Goal: Information Seeking & Learning: Learn about a topic

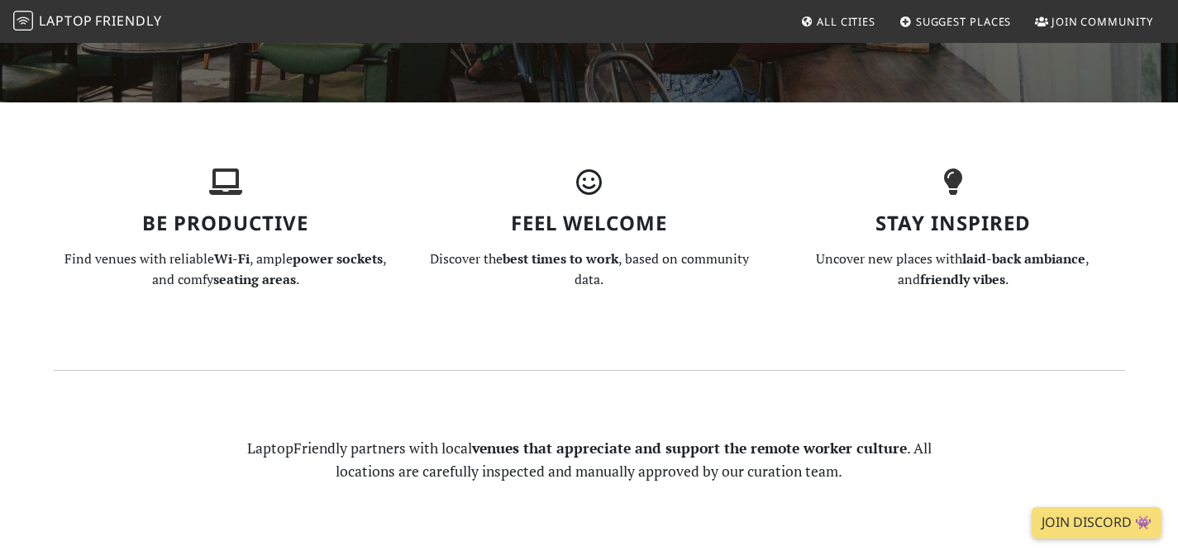
scroll to position [173, 0]
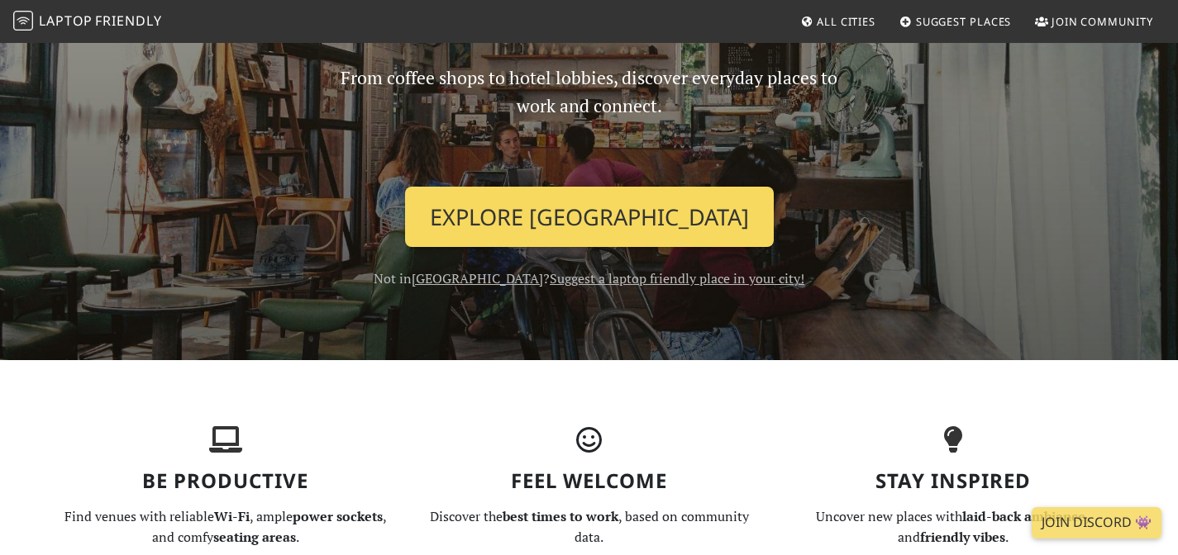
click at [613, 187] on link "Explore Singapore" at bounding box center [589, 217] width 369 height 61
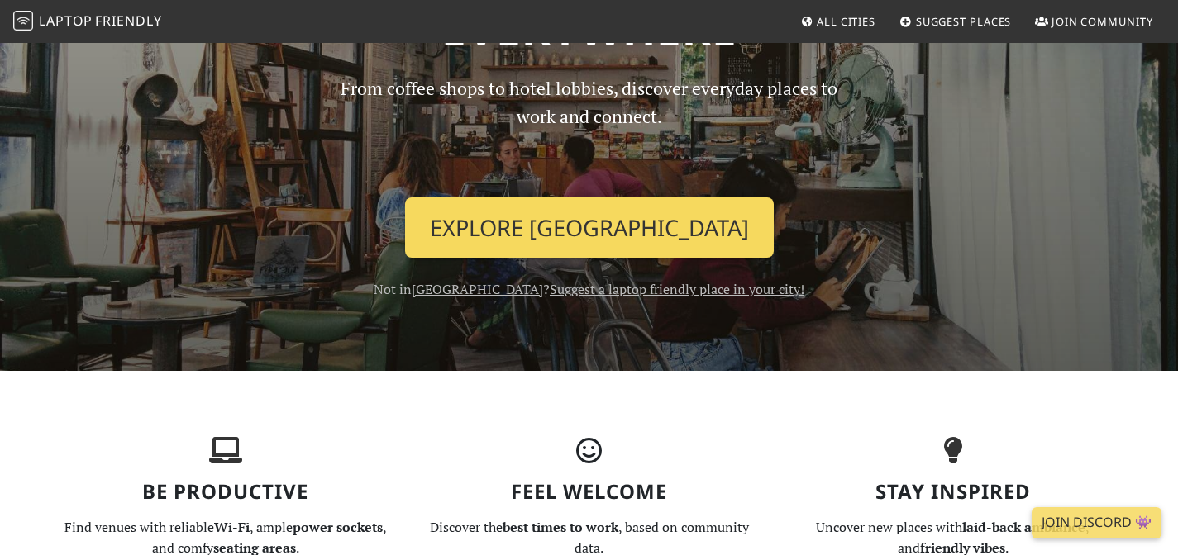
scroll to position [0, 0]
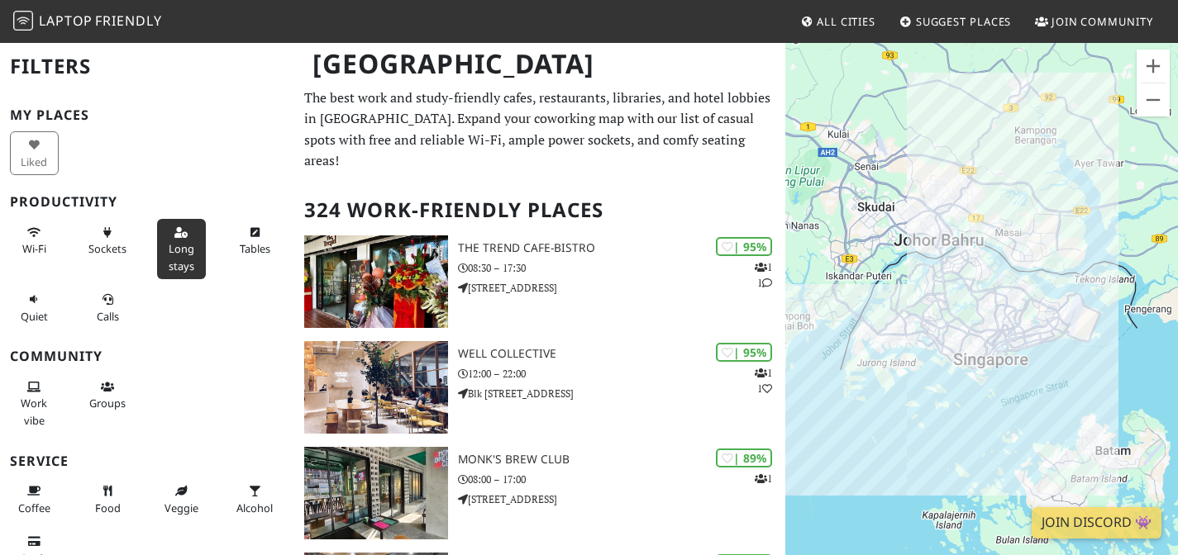
click at [172, 241] on span "Long stays" at bounding box center [182, 256] width 26 height 31
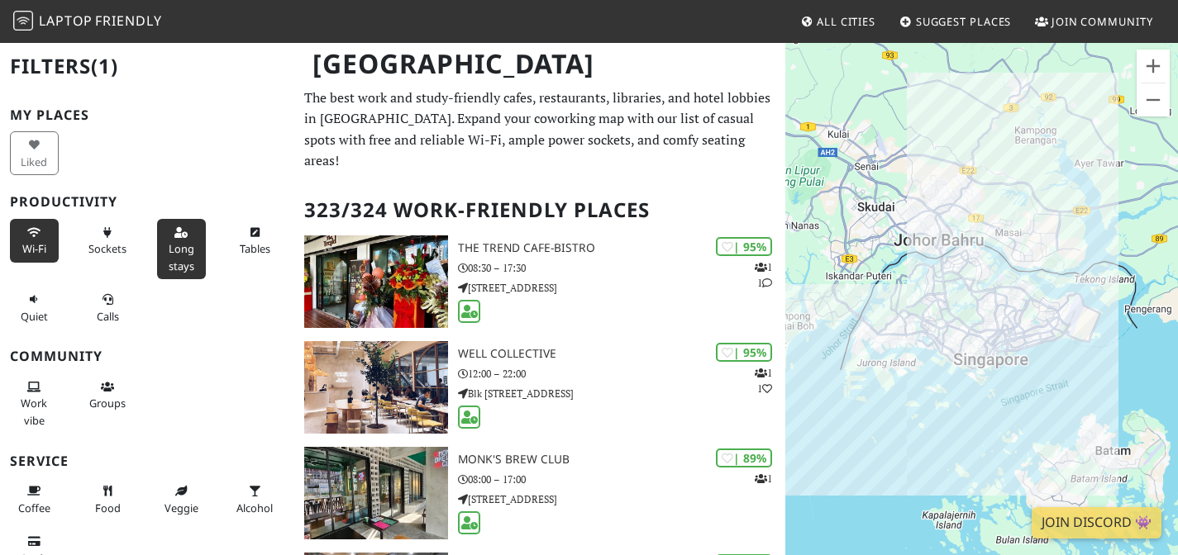
click at [44, 236] on button "Wi-Fi" at bounding box center [34, 241] width 49 height 44
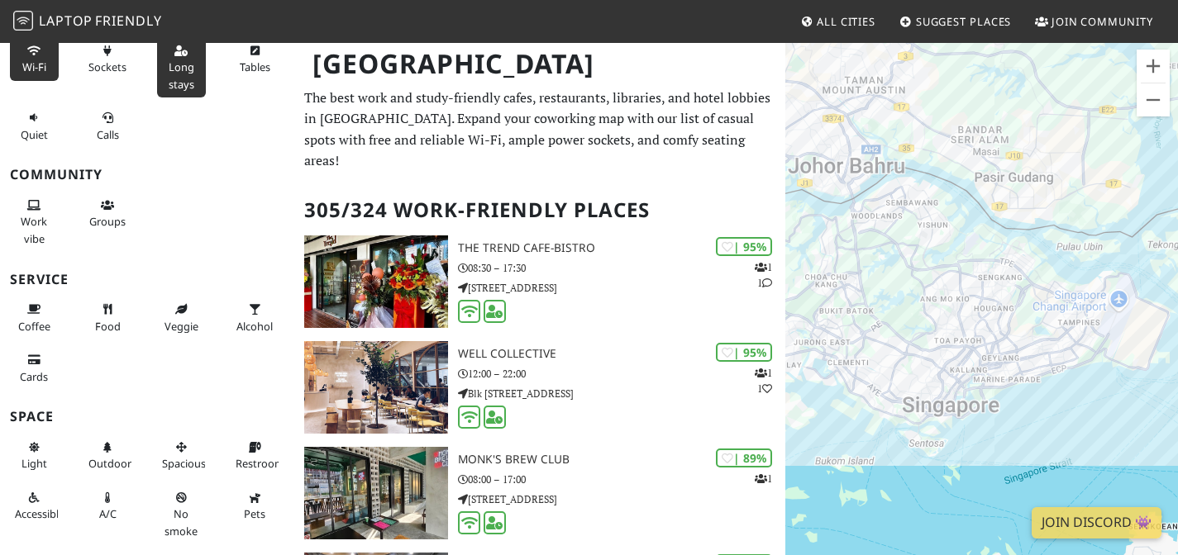
drag, startPoint x: 970, startPoint y: 374, endPoint x: 1062, endPoint y: 309, distance: 112.8
click at [1062, 309] on div "To navigate, press the arrow keys." at bounding box center [981, 318] width 393 height 555
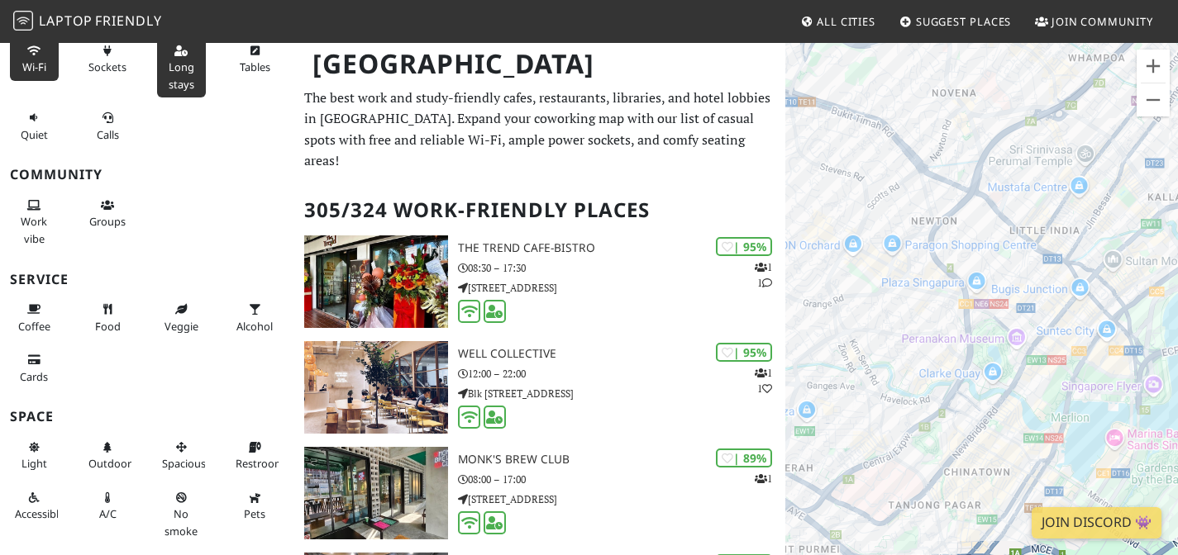
drag, startPoint x: 1005, startPoint y: 186, endPoint x: 965, endPoint y: 159, distance: 48.8
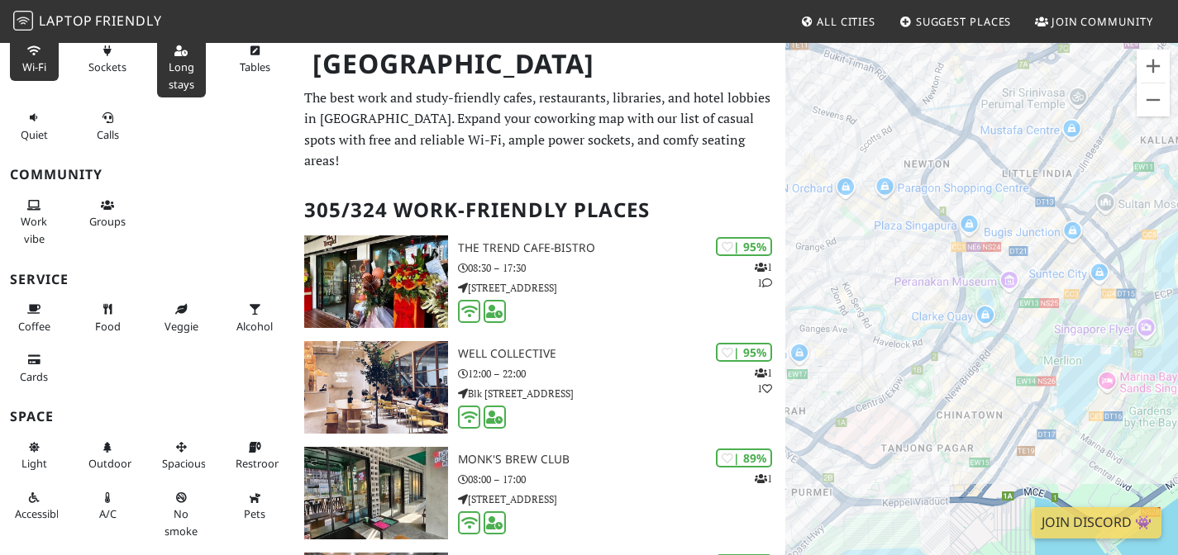
drag, startPoint x: 965, startPoint y: 168, endPoint x: 956, endPoint y: 102, distance: 66.7
click at [956, 102] on div "To navigate, press the arrow keys." at bounding box center [981, 318] width 393 height 555
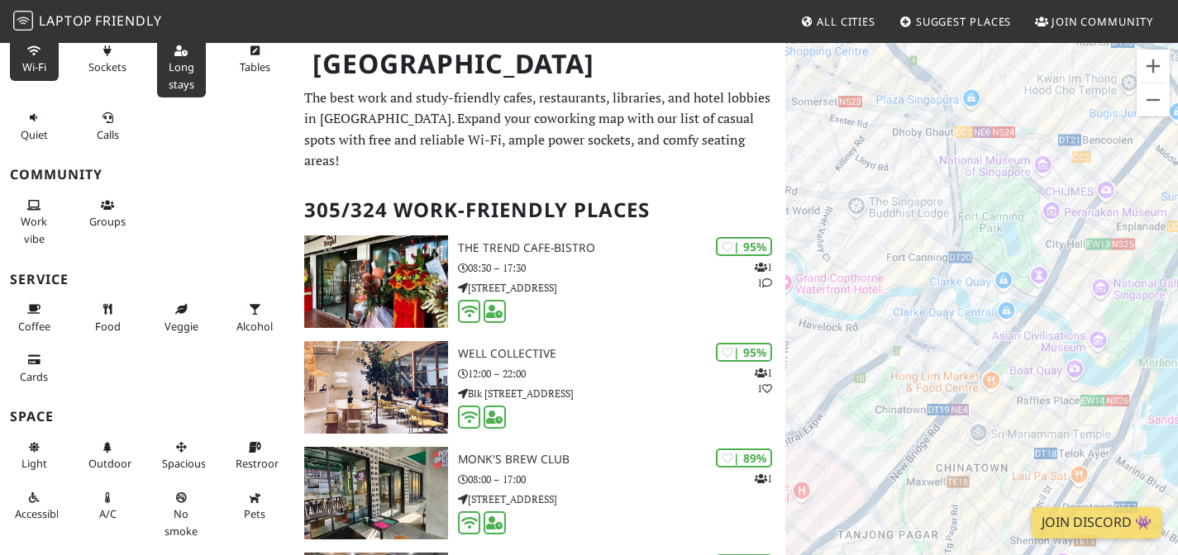
drag, startPoint x: 970, startPoint y: 243, endPoint x: 1002, endPoint y: 207, distance: 48.0
click at [1006, 179] on div "To navigate, press the arrow keys." at bounding box center [981, 318] width 393 height 555
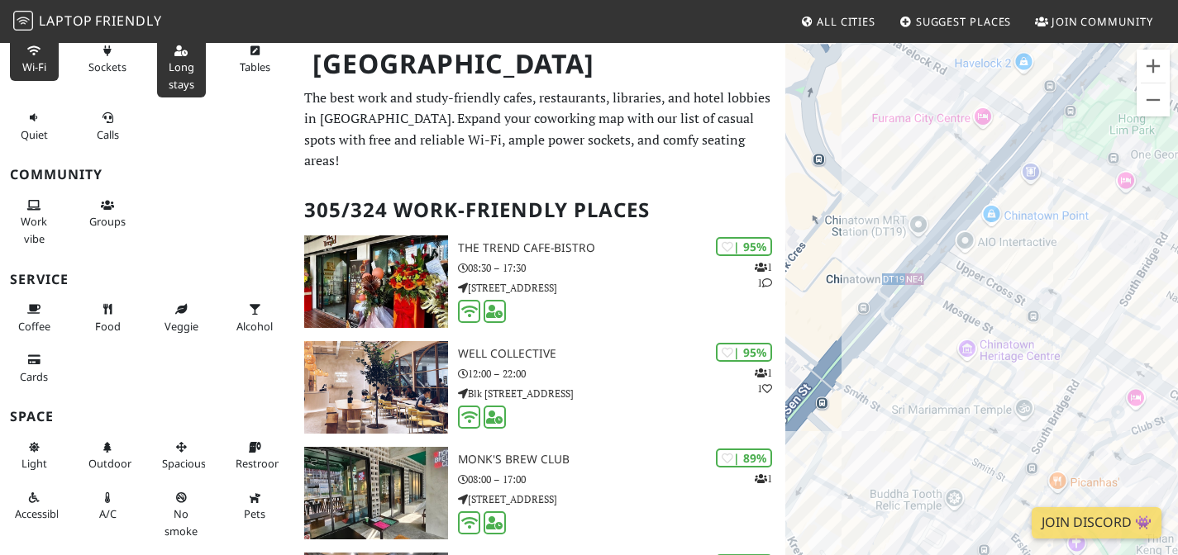
drag, startPoint x: 998, startPoint y: 379, endPoint x: 990, endPoint y: 212, distance: 168.0
click at [991, 212] on div "To navigate, press the arrow keys." at bounding box center [981, 318] width 393 height 555
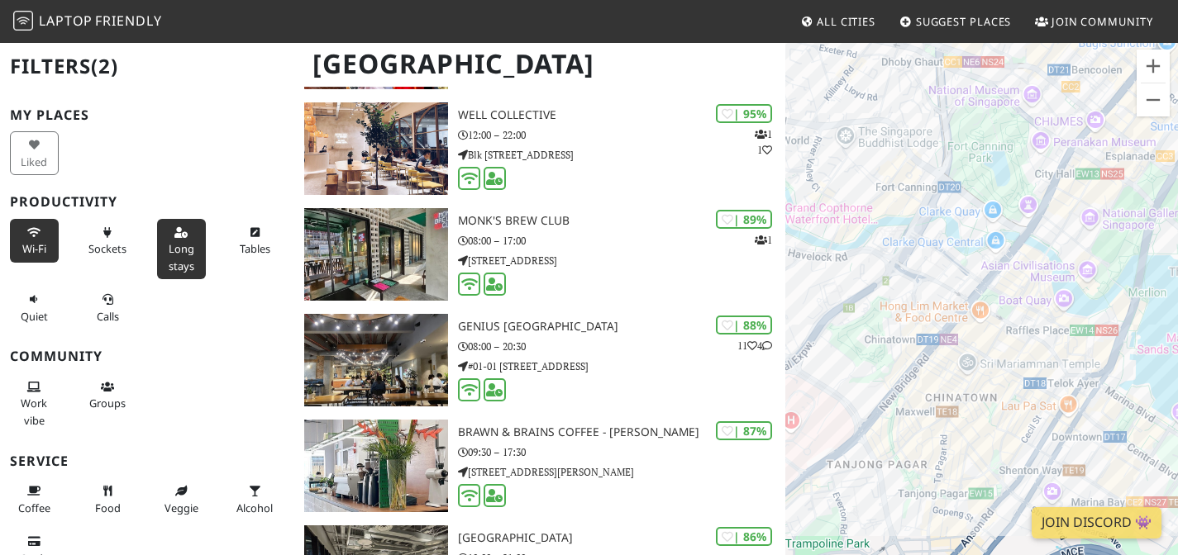
scroll to position [334, 0]
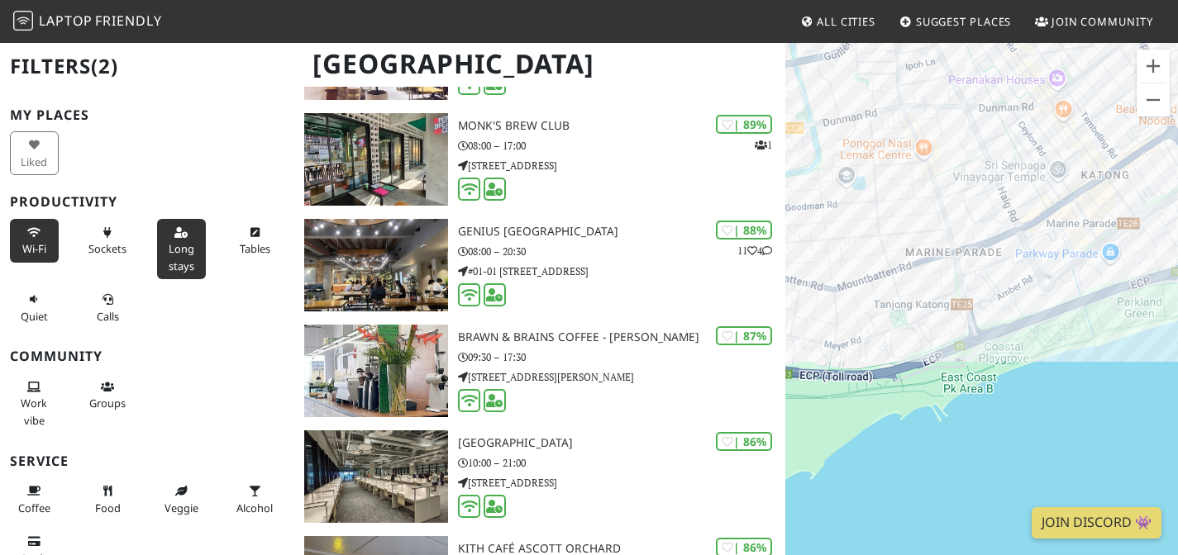
drag, startPoint x: 183, startPoint y: 234, endPoint x: 62, endPoint y: 225, distance: 121.8
click at [183, 241] on span "Long stays" at bounding box center [182, 256] width 26 height 31
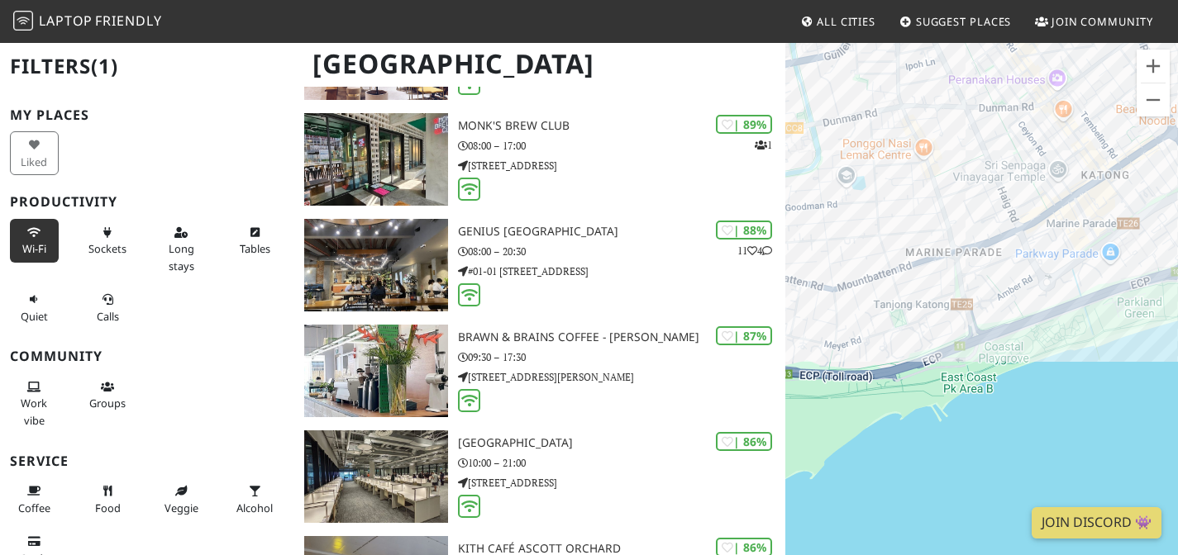
drag, startPoint x: 46, startPoint y: 219, endPoint x: 59, endPoint y: 216, distance: 12.8
click at [45, 219] on button "Wi-Fi" at bounding box center [34, 241] width 49 height 44
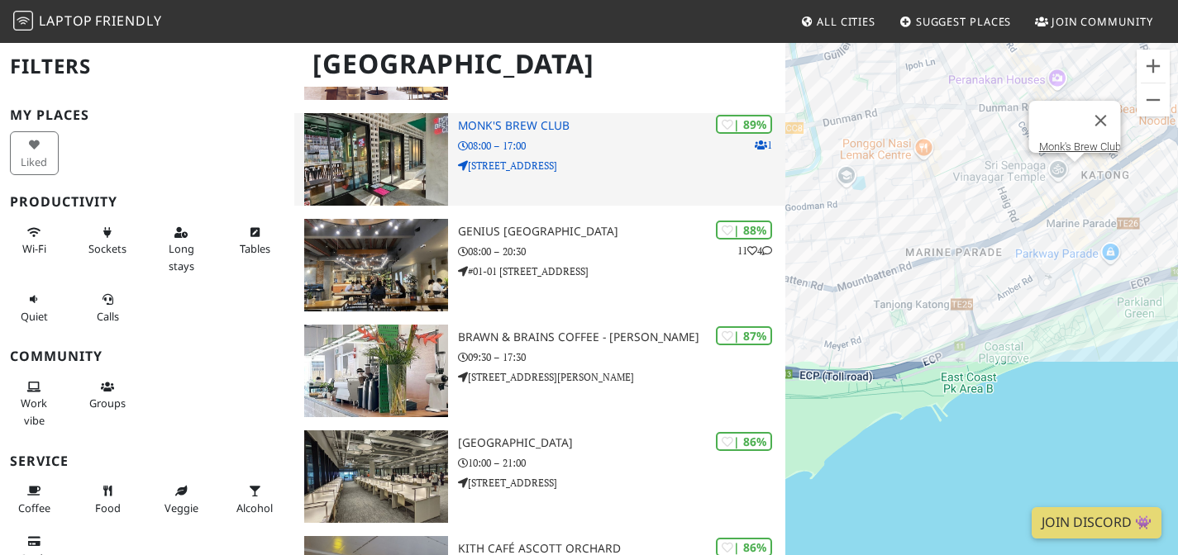
scroll to position [0, 0]
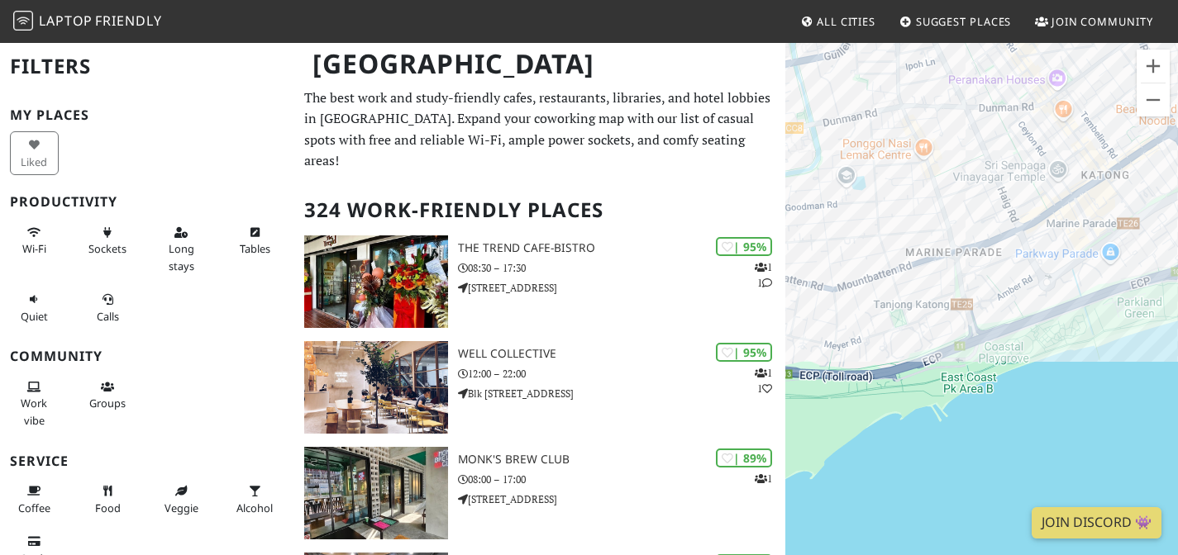
click at [965, 17] on span "Suggest Places" at bounding box center [964, 21] width 96 height 15
click at [1012, 20] on span "Suggest Places" at bounding box center [964, 21] width 96 height 15
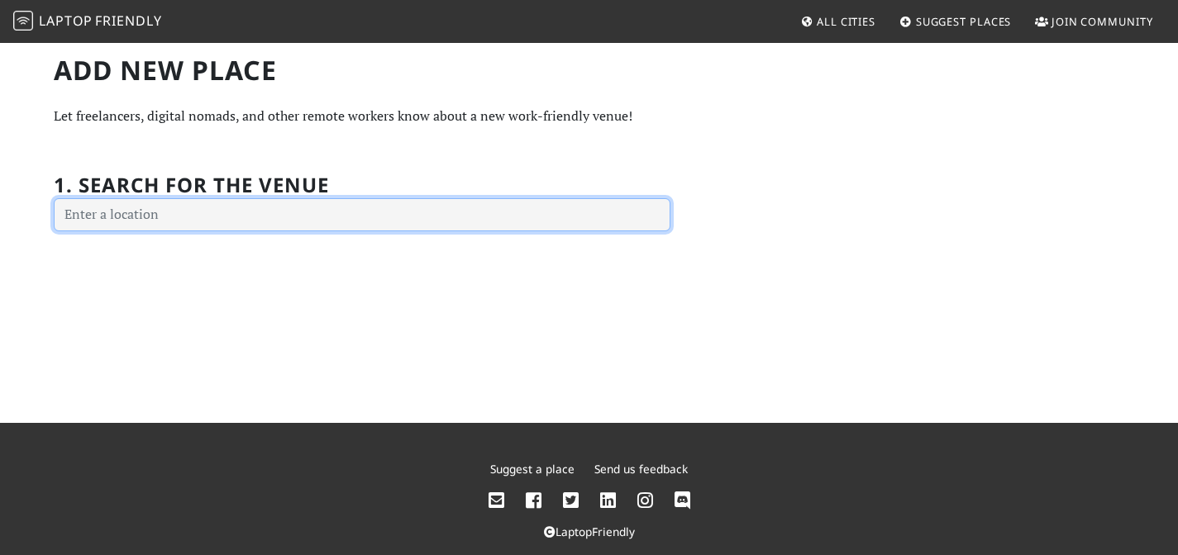
click at [191, 230] on input "text" at bounding box center [362, 214] width 617 height 33
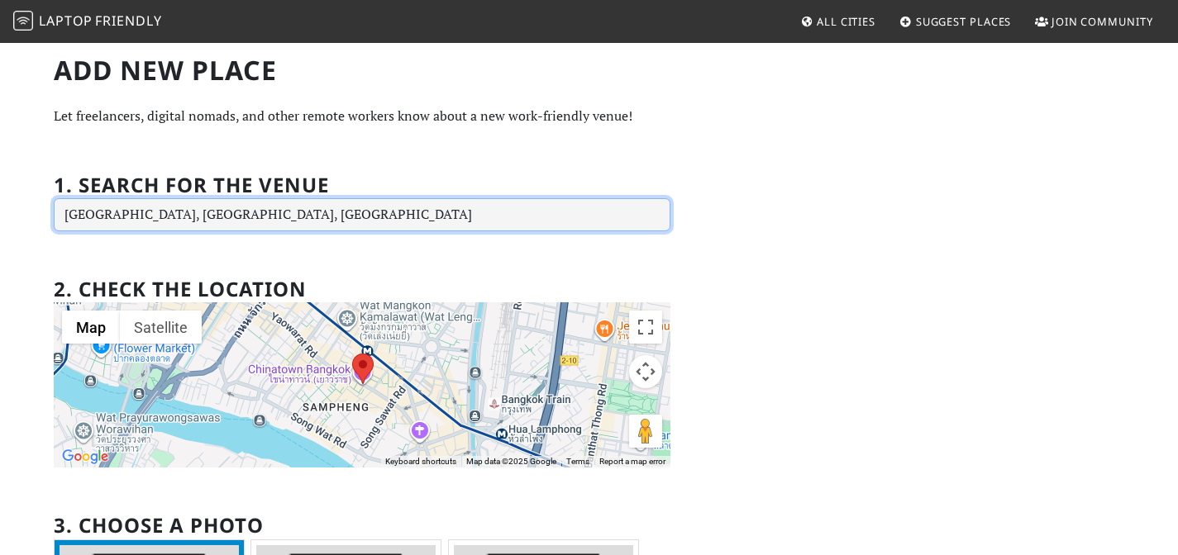
click at [221, 231] on input "[GEOGRAPHIC_DATA], [GEOGRAPHIC_DATA], [GEOGRAPHIC_DATA]" at bounding box center [362, 214] width 617 height 33
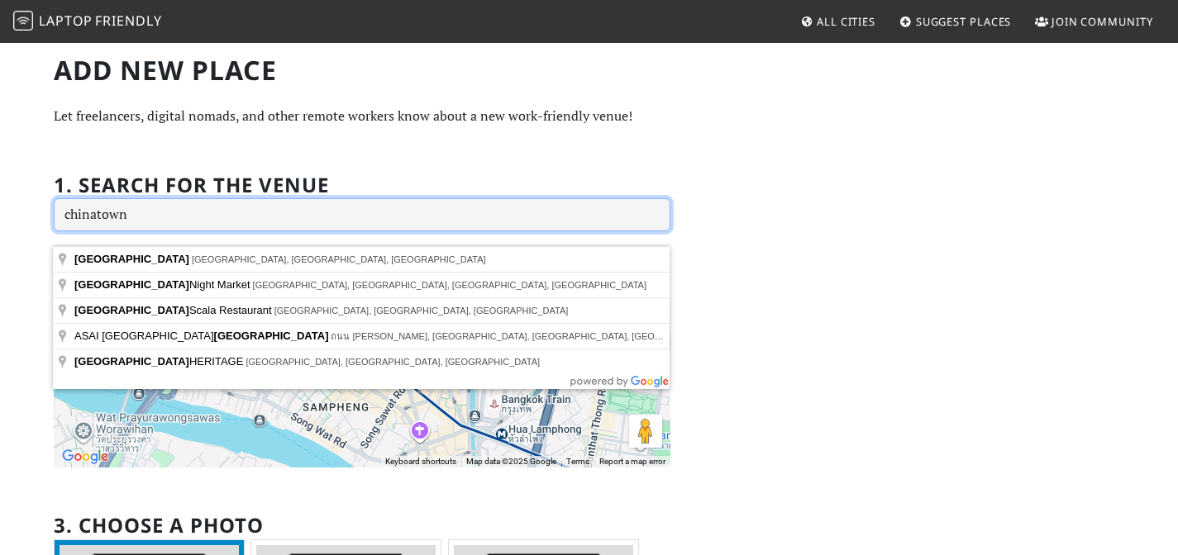
type input "chinatown"
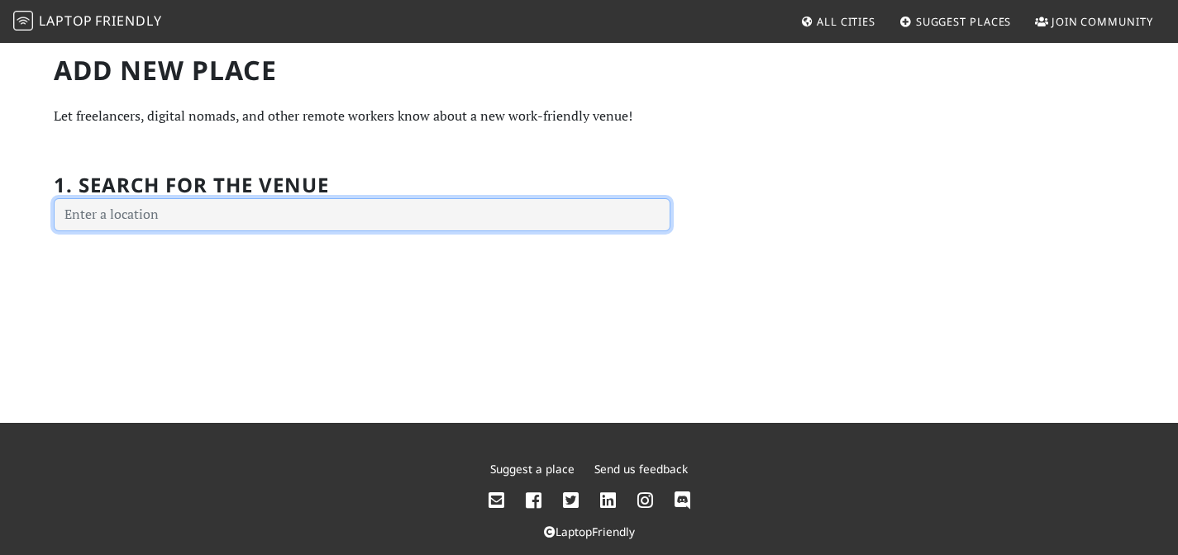
click at [177, 229] on input "text" at bounding box center [362, 214] width 617 height 33
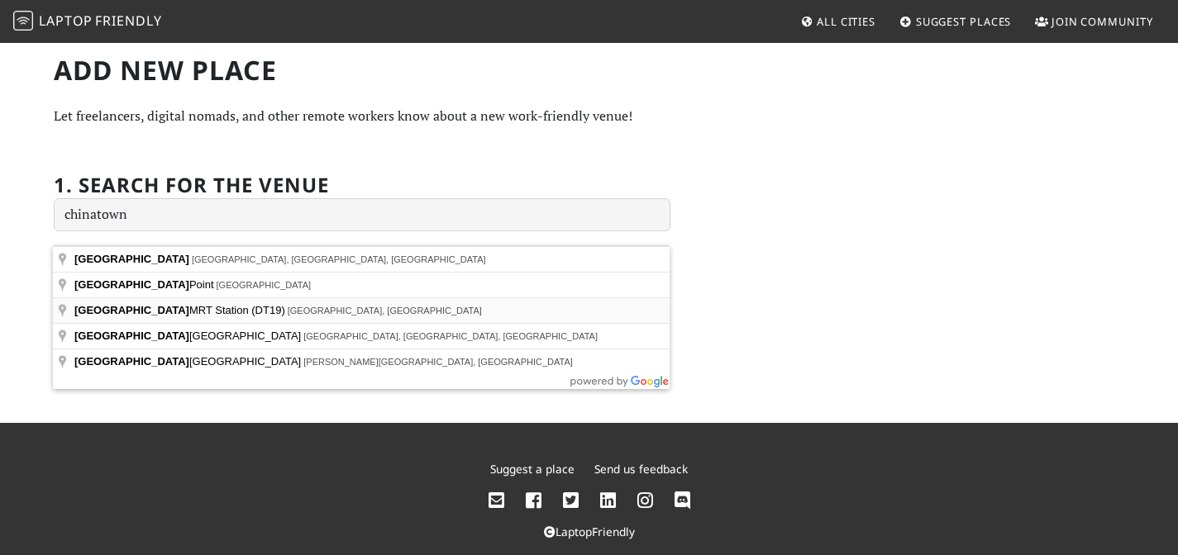
type input "Upper Cross Street, Chinatown MRT Station (DT19), Singapore"
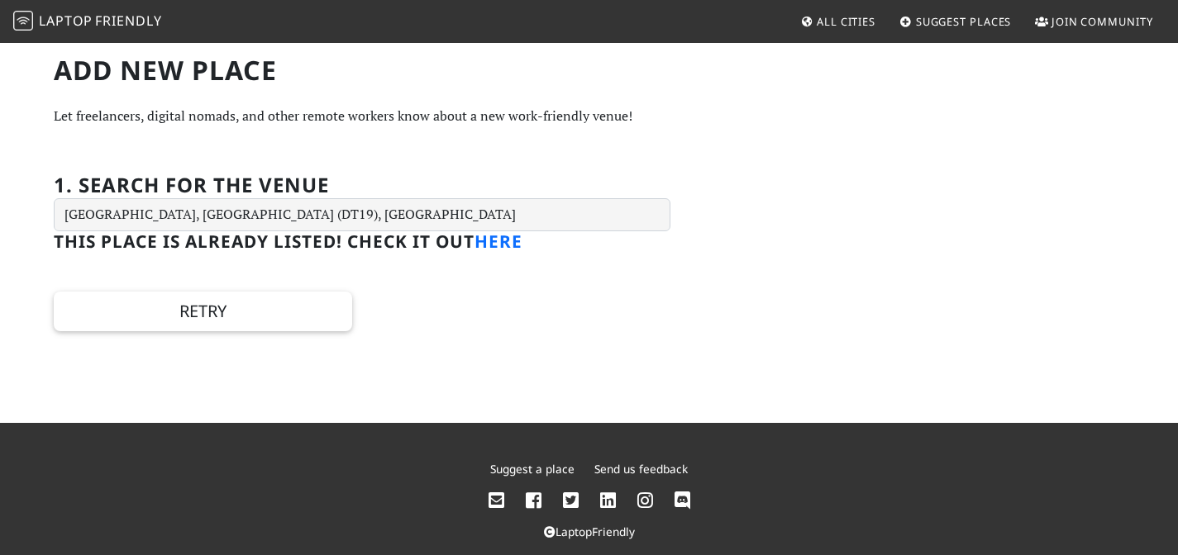
click at [474, 253] on link "here" at bounding box center [498, 241] width 48 height 23
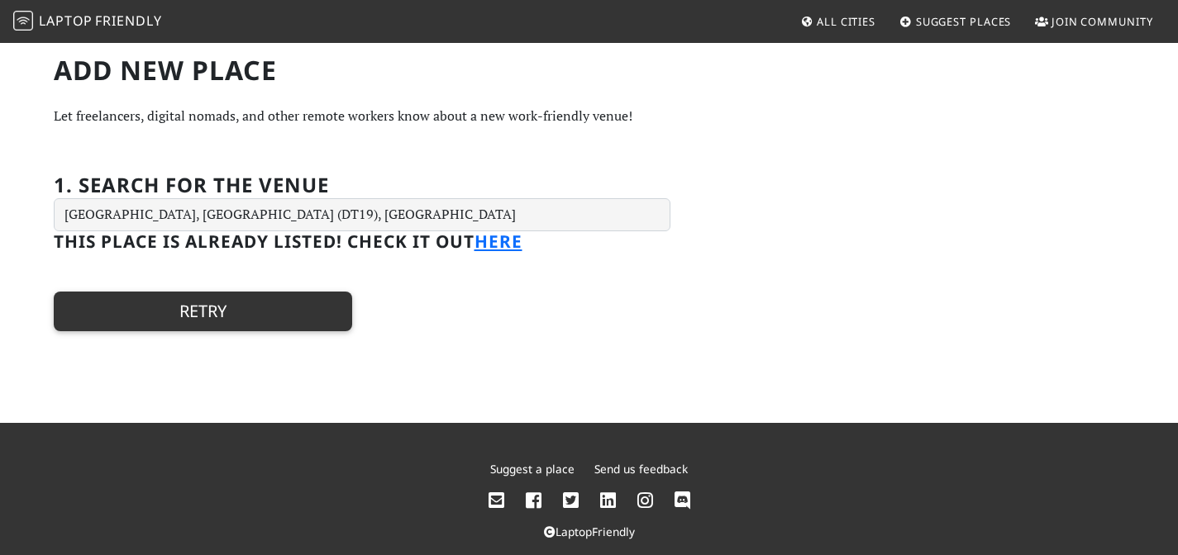
click at [240, 311] on button "Retry" at bounding box center [203, 312] width 298 height 40
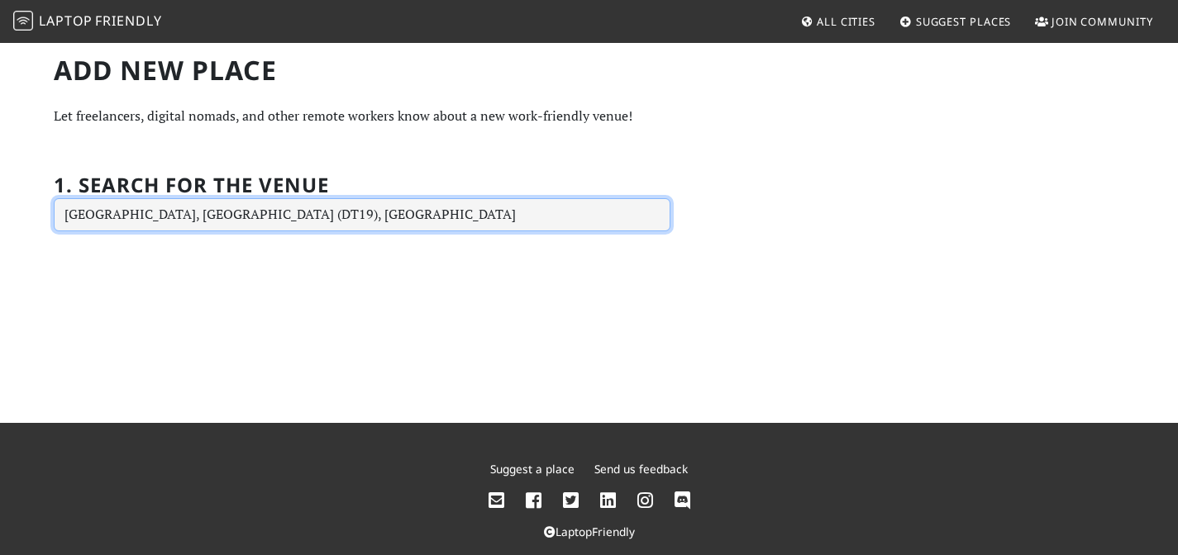
click at [236, 231] on input "Upper Cross Street, Chinatown MRT Station (DT19), Singapore" at bounding box center [362, 214] width 617 height 33
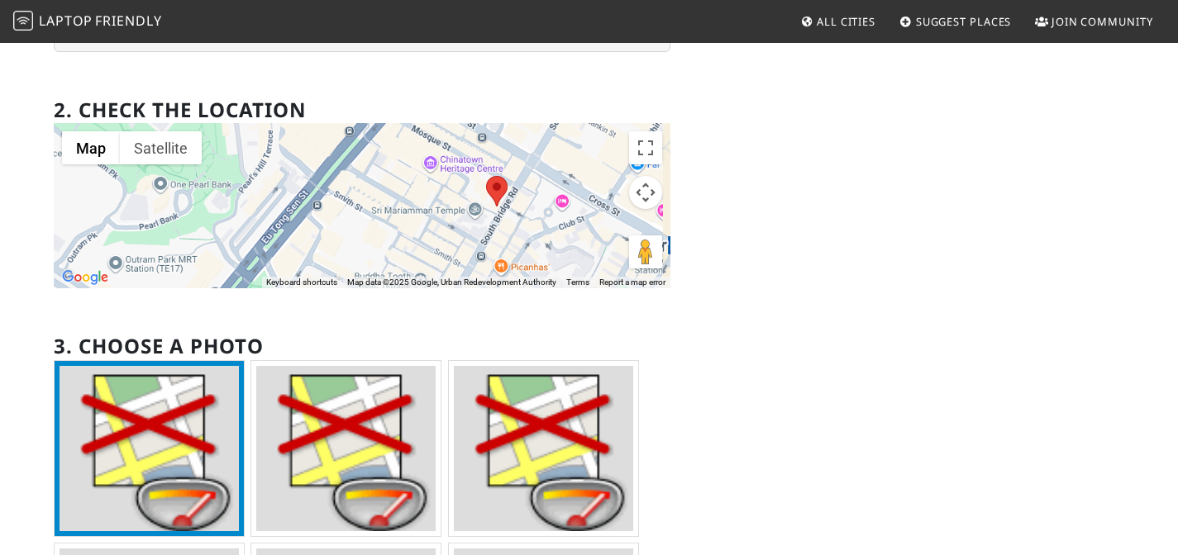
scroll to position [67, 0]
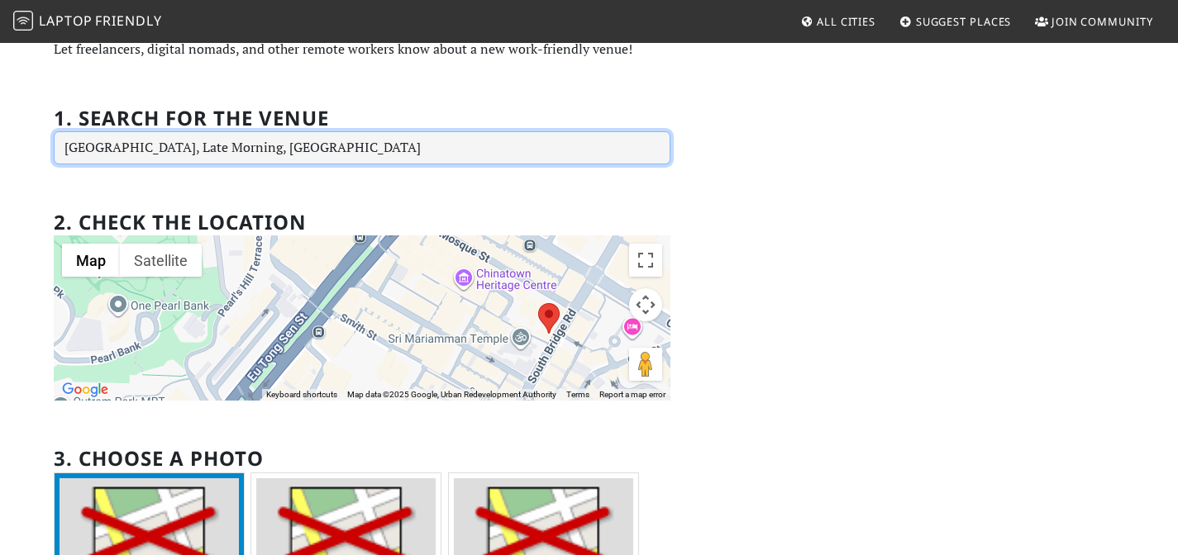
click at [259, 153] on input "South Bridge Road, Late Morning, Singapore" at bounding box center [362, 147] width 617 height 33
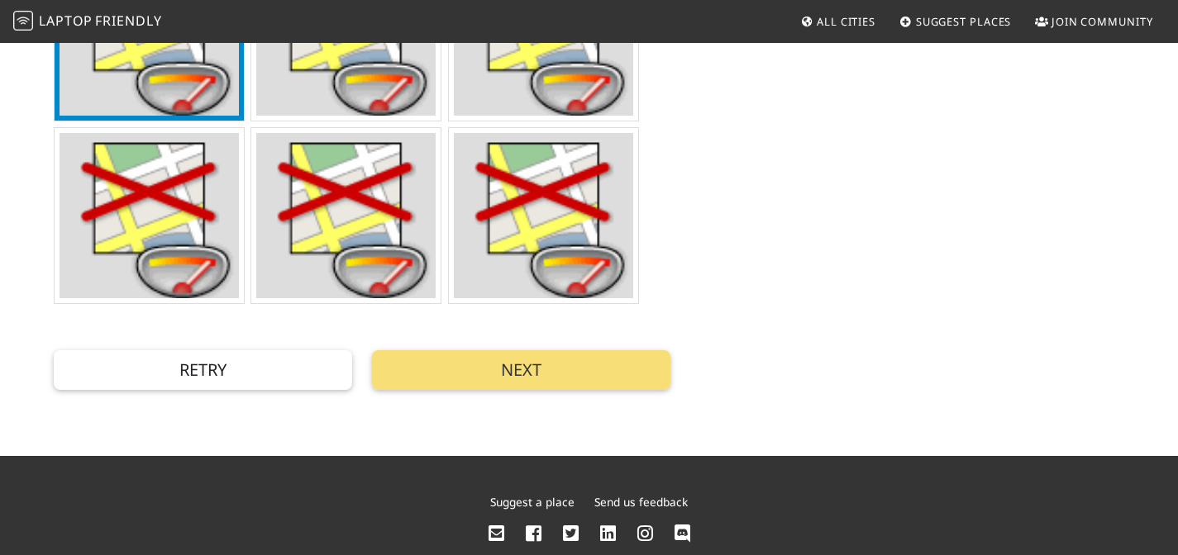
scroll to position [62, 0]
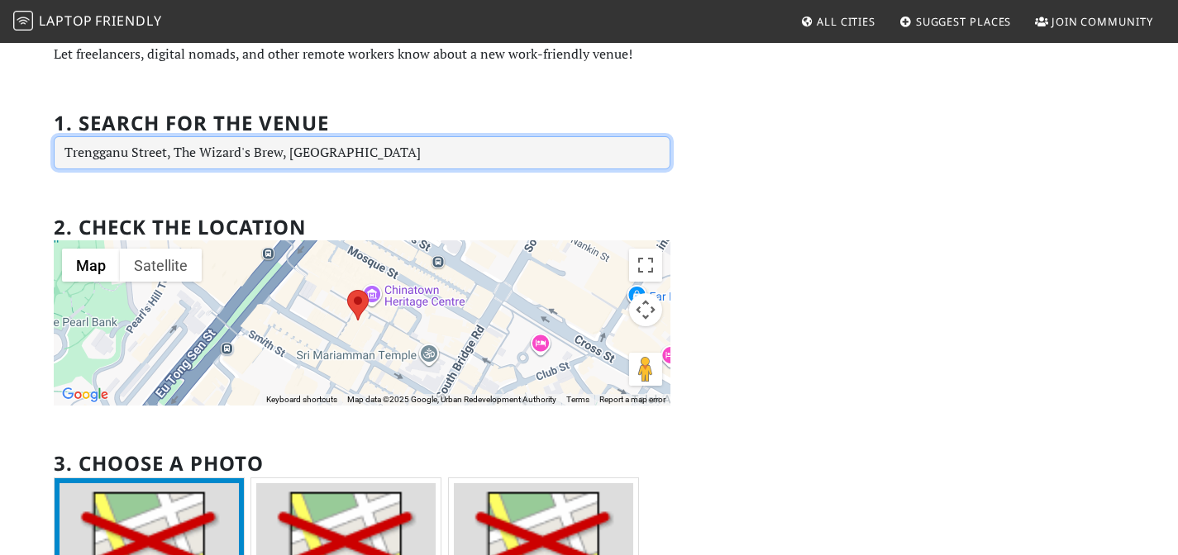
click at [358, 161] on input "Trengganu Street, The Wizard's Brew, Singapore" at bounding box center [362, 152] width 617 height 33
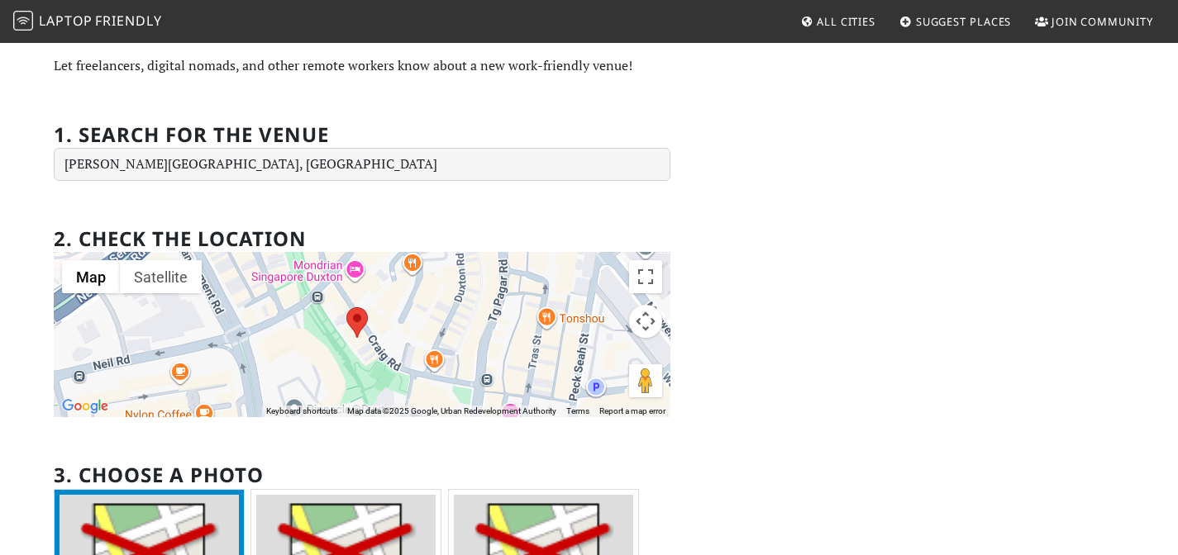
scroll to position [0, 0]
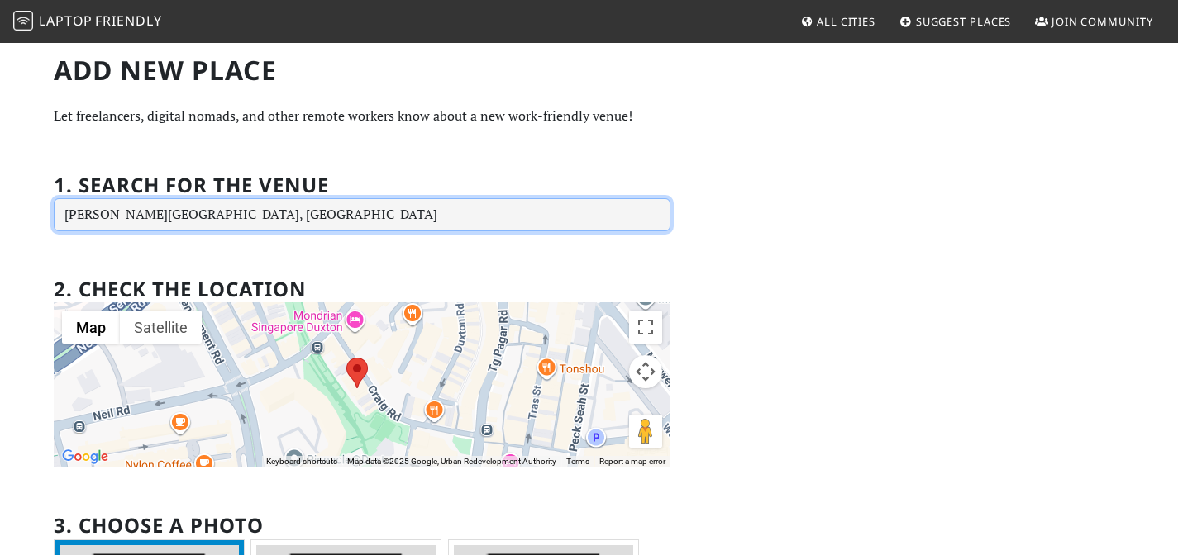
click at [314, 227] on input "Craig Road, Slow Boat, Singapore" at bounding box center [362, 214] width 617 height 33
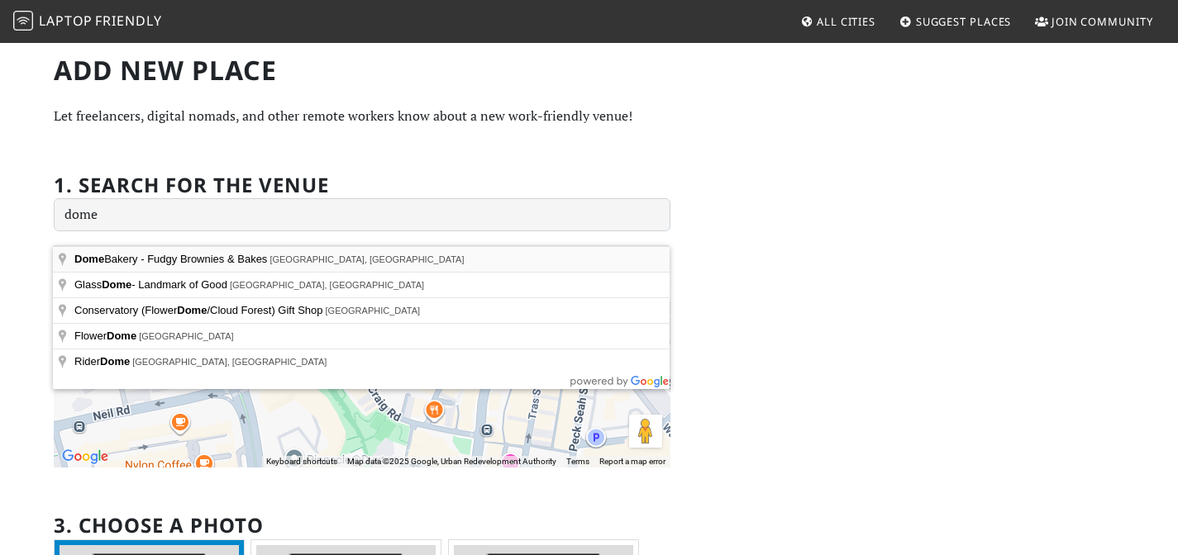
type input "South Bridge Road, Dome Bakery - Fudgy Brownies & Bakes, Singapore"
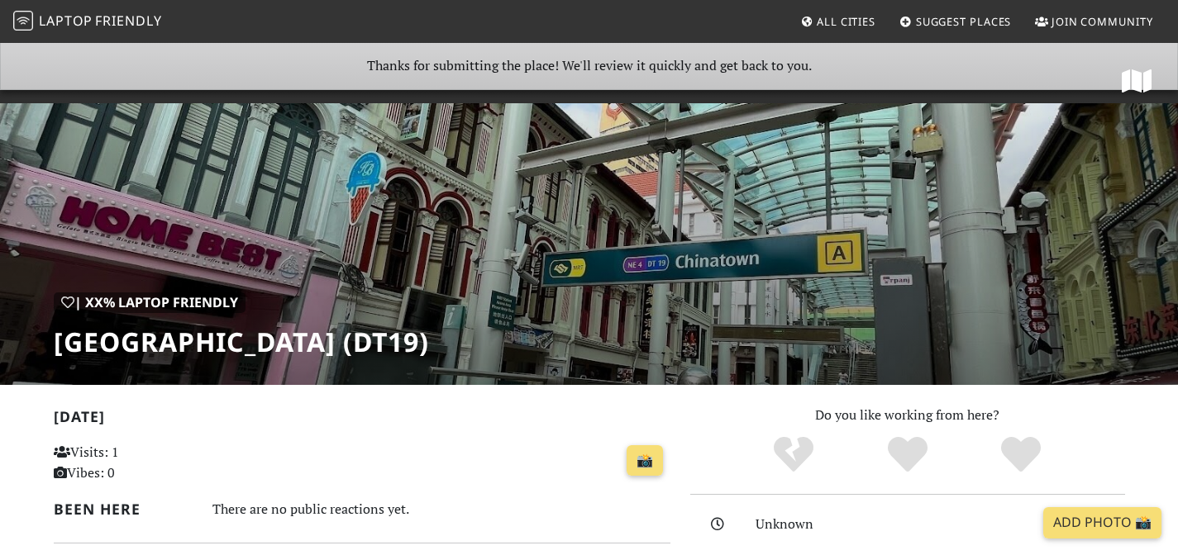
scroll to position [354, 0]
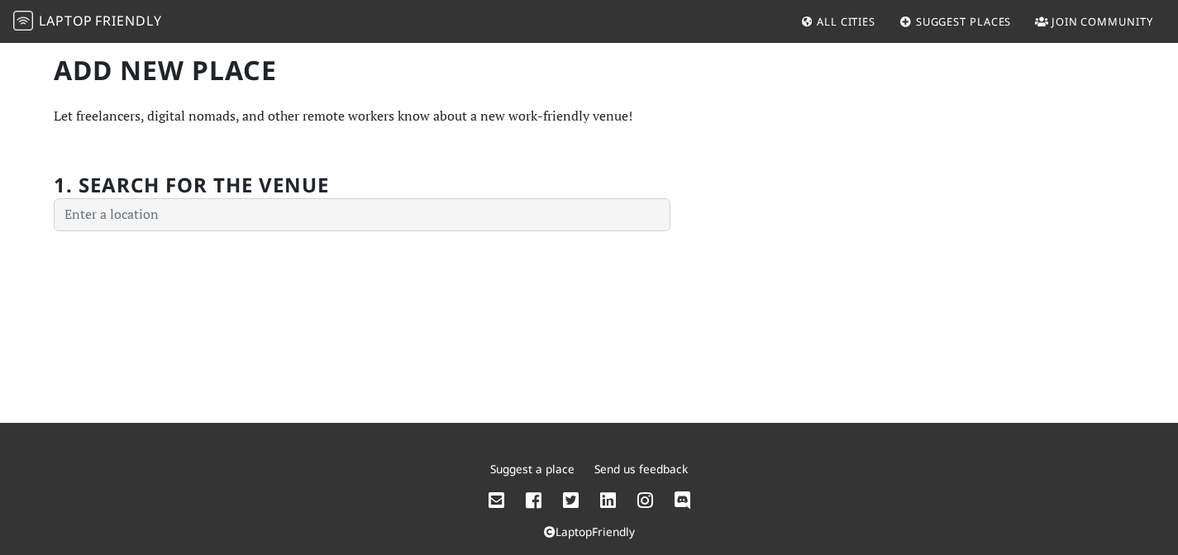
click at [83, 9] on link "Laptop Friendly" at bounding box center [87, 21] width 149 height 29
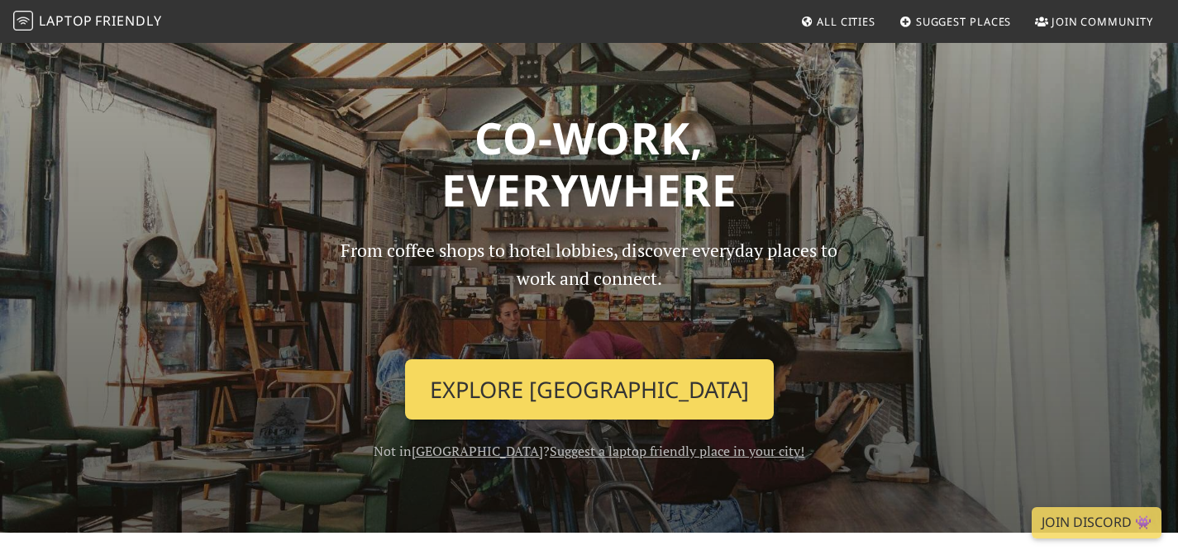
click at [623, 360] on link "Explore Singapore" at bounding box center [589, 390] width 369 height 61
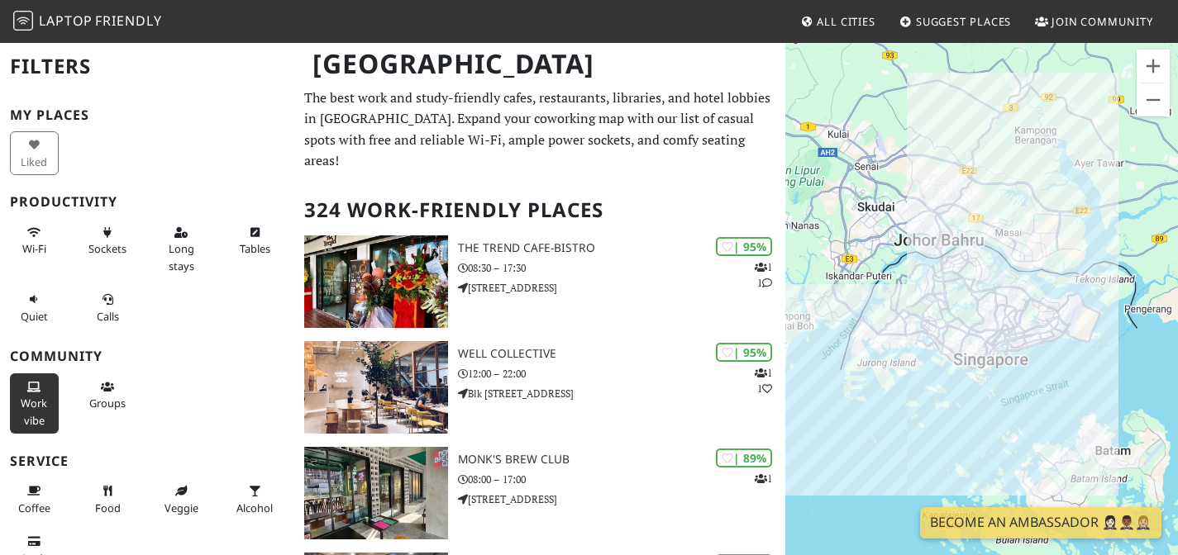
click at [41, 396] on span "Work vibe" at bounding box center [34, 411] width 26 height 31
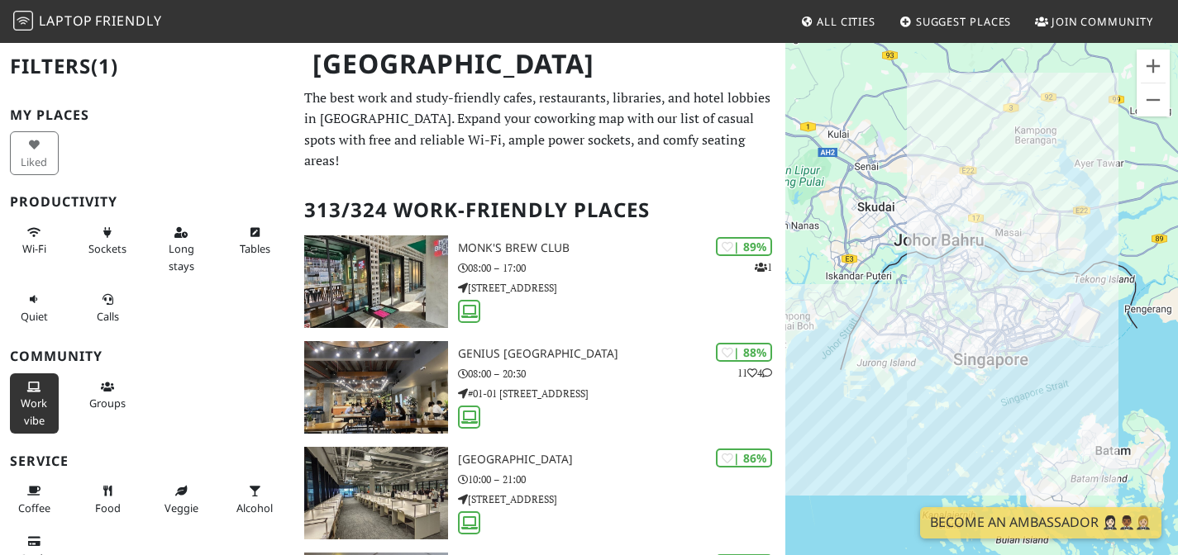
click at [46, 379] on button "Work vibe" at bounding box center [34, 404] width 49 height 60
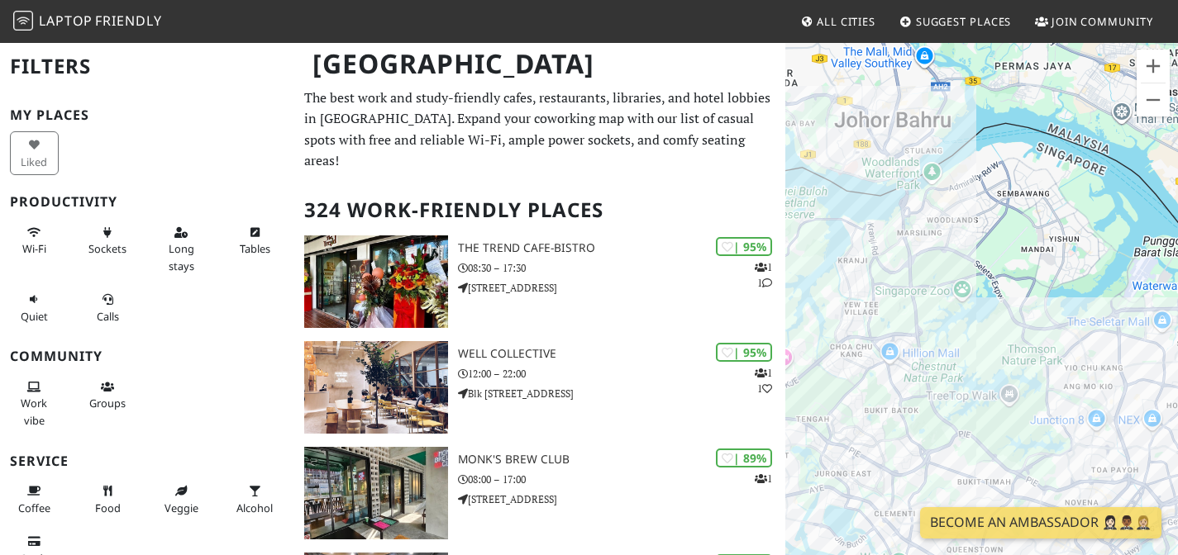
drag, startPoint x: 1058, startPoint y: 332, endPoint x: 881, endPoint y: 175, distance: 236.5
click at [878, 176] on div "To navigate, press the arrow keys." at bounding box center [981, 318] width 393 height 555
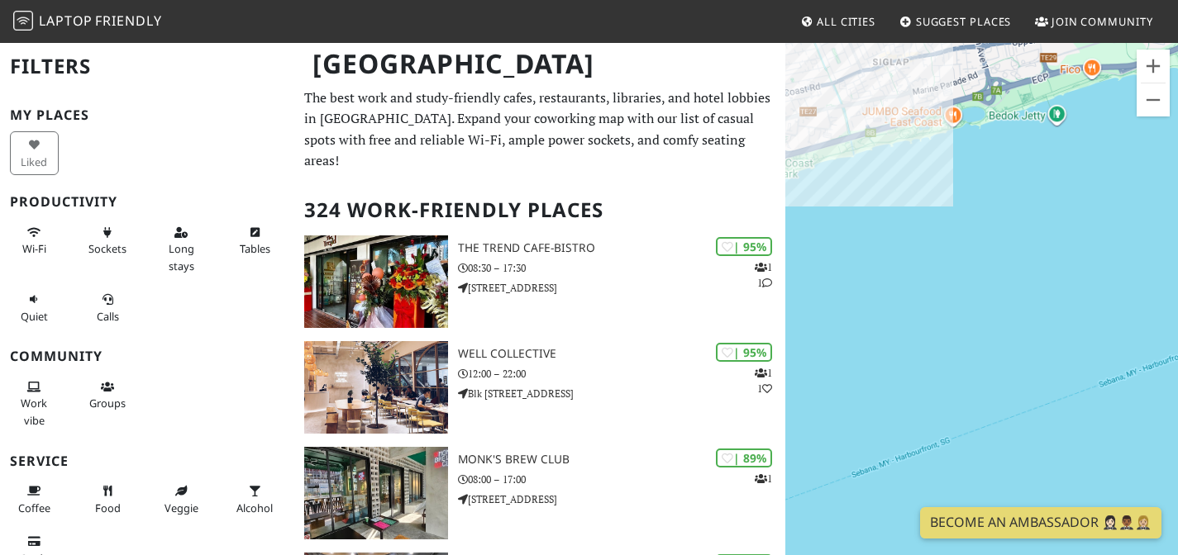
drag, startPoint x: 1079, startPoint y: 230, endPoint x: 1170, endPoint y: 257, distance: 94.9
click at [1177, 254] on html "Laptop Friendly All Cities Suggest Places Join Community Singapore Filters My P…" at bounding box center [589, 277] width 1178 height 555
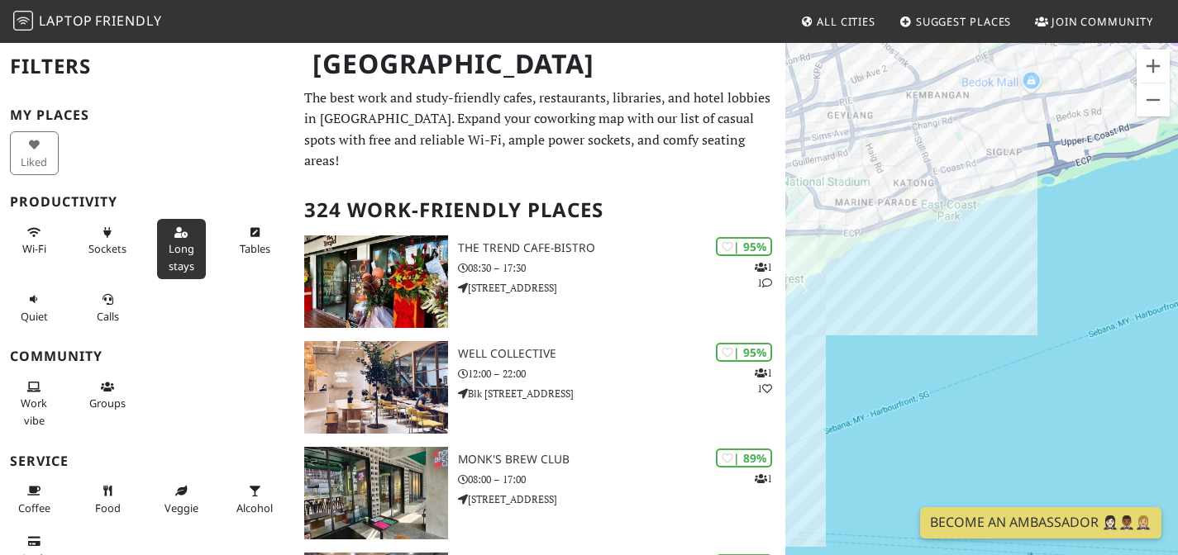
click at [186, 222] on button "Long stays" at bounding box center [181, 249] width 49 height 60
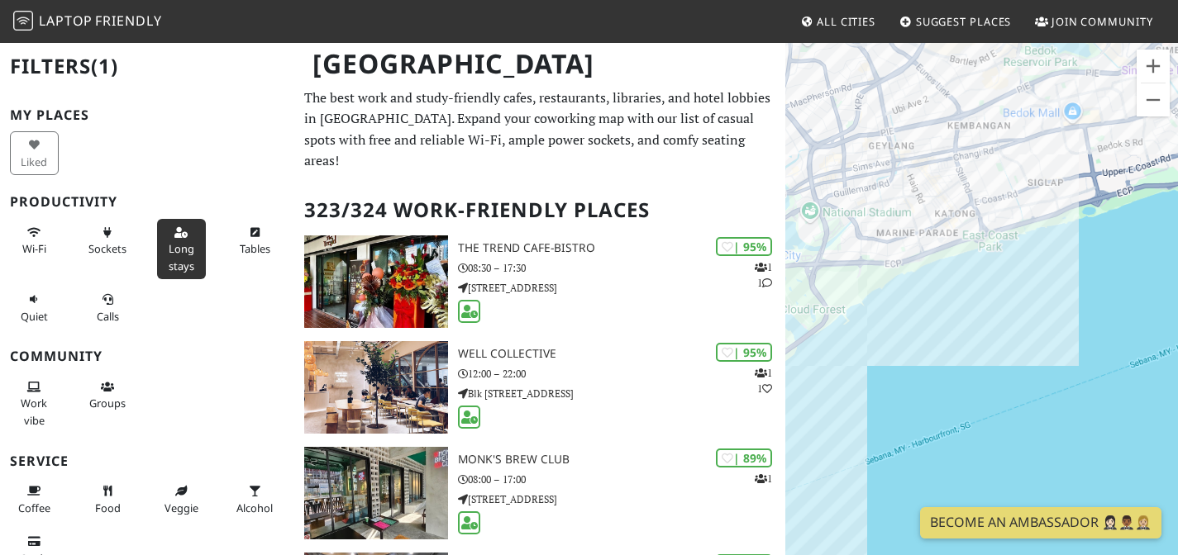
drag, startPoint x: 948, startPoint y: 184, endPoint x: 1001, endPoint y: 236, distance: 73.7
click at [1002, 236] on div "To navigate, press the arrow keys." at bounding box center [981, 318] width 393 height 555
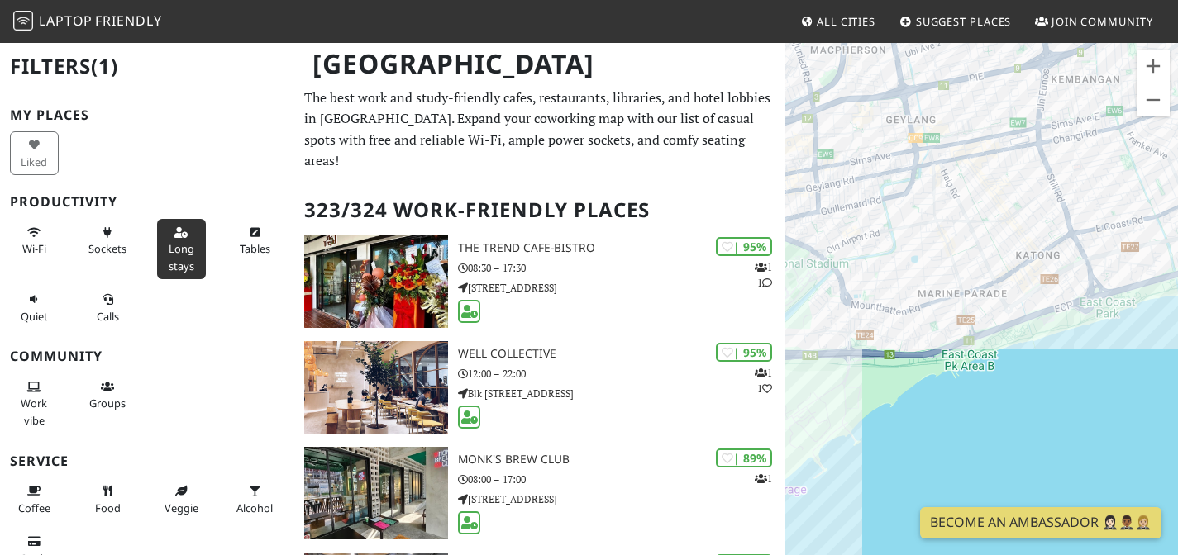
drag, startPoint x: 931, startPoint y: 217, endPoint x: 1044, endPoint y: 245, distance: 116.9
click at [1042, 253] on div "To navigate, press the arrow keys." at bounding box center [981, 318] width 393 height 555
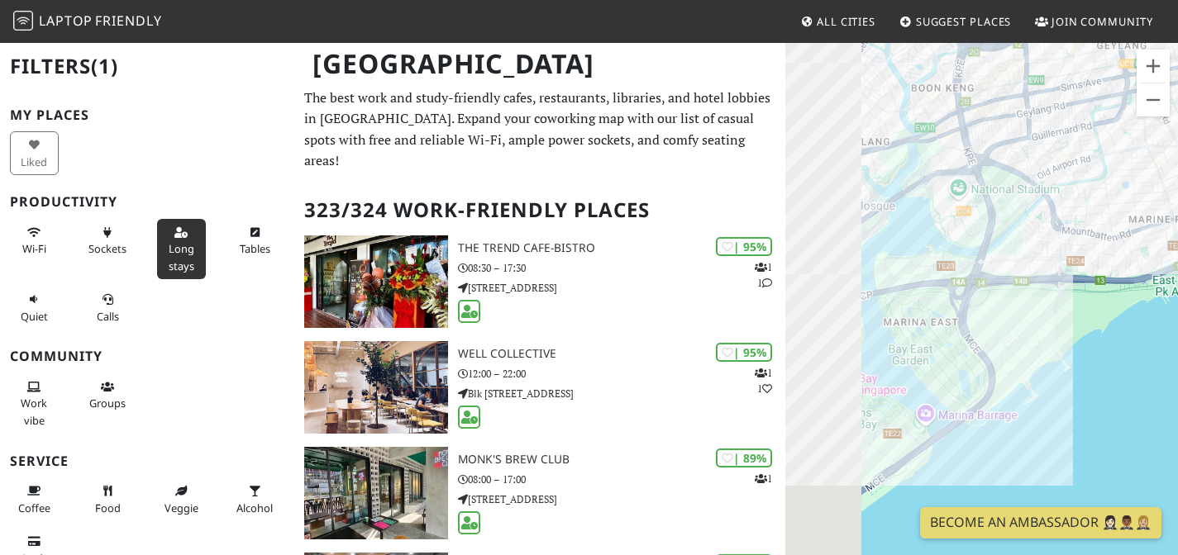
drag, startPoint x: 1058, startPoint y: 185, endPoint x: 1117, endPoint y: 164, distance: 62.2
click at [1123, 161] on div "To navigate, press the arrow keys." at bounding box center [981, 318] width 393 height 555
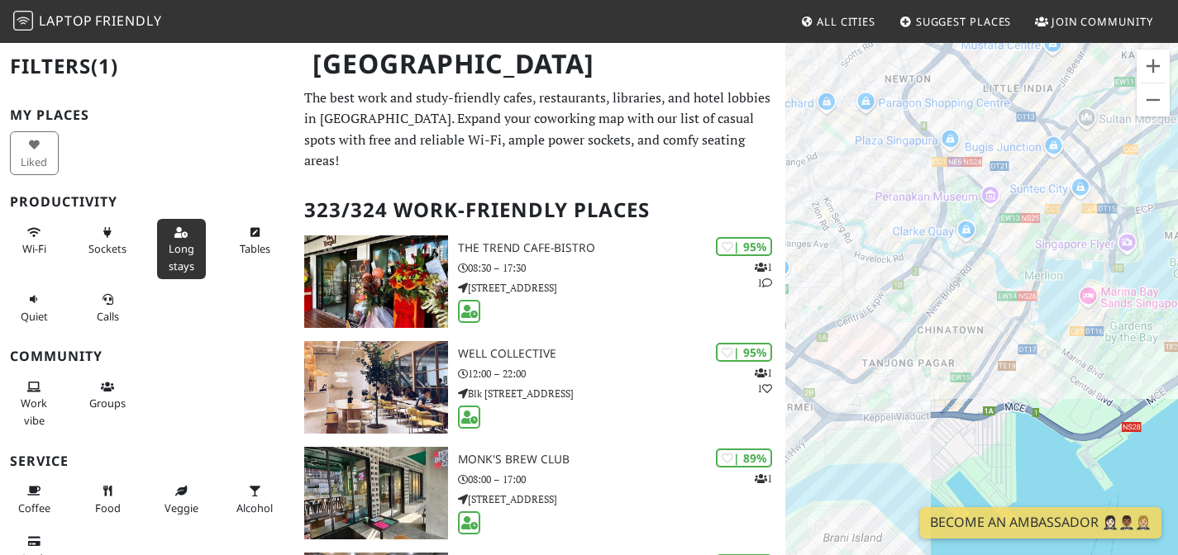
drag, startPoint x: 1063, startPoint y: 202, endPoint x: 1017, endPoint y: 217, distance: 48.1
click at [1083, 213] on div "To navigate, press the arrow keys." at bounding box center [981, 318] width 393 height 555
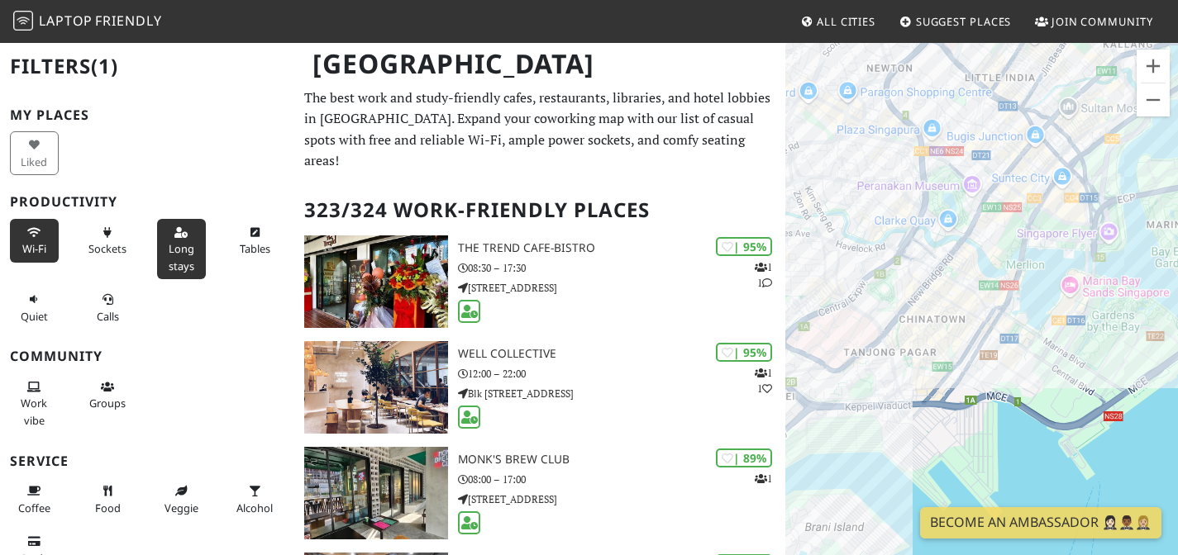
click at [36, 228] on icon at bounding box center [33, 233] width 13 height 11
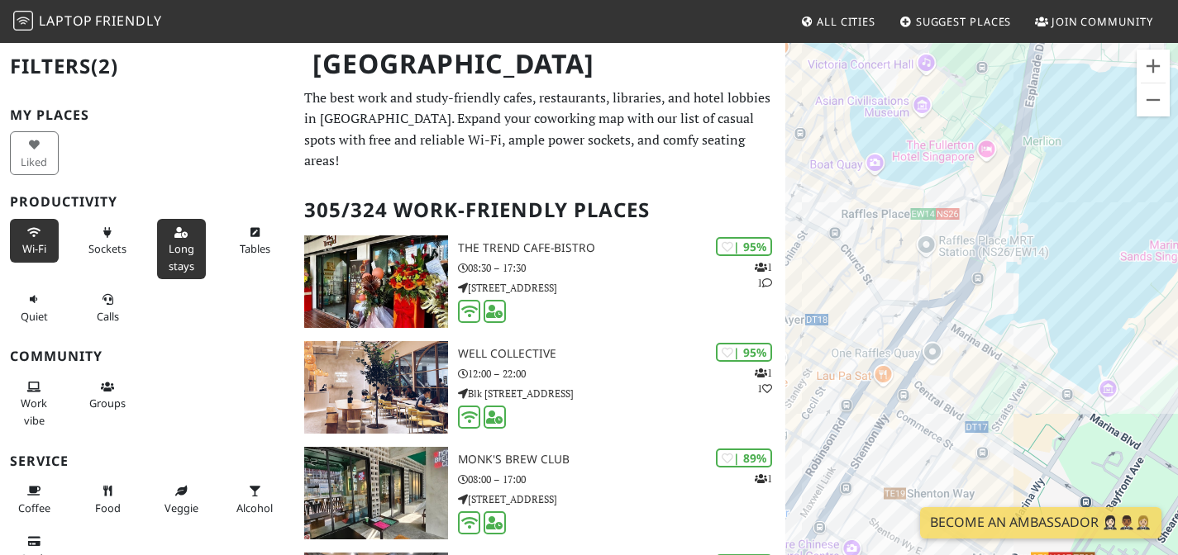
drag, startPoint x: 952, startPoint y: 274, endPoint x: 1046, endPoint y: 182, distance: 130.9
click at [1048, 181] on div "To navigate, press the arrow keys." at bounding box center [981, 318] width 393 height 555
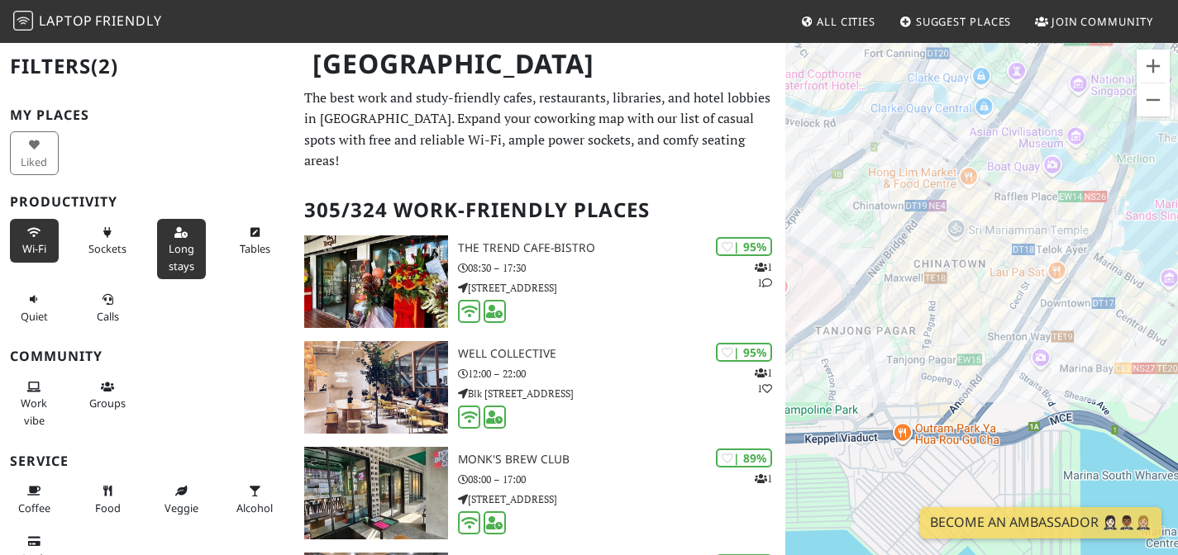
drag, startPoint x: 1013, startPoint y: 258, endPoint x: 1044, endPoint y: 230, distance: 41.5
click at [1044, 230] on div "To navigate, press the arrow keys." at bounding box center [981, 318] width 393 height 555
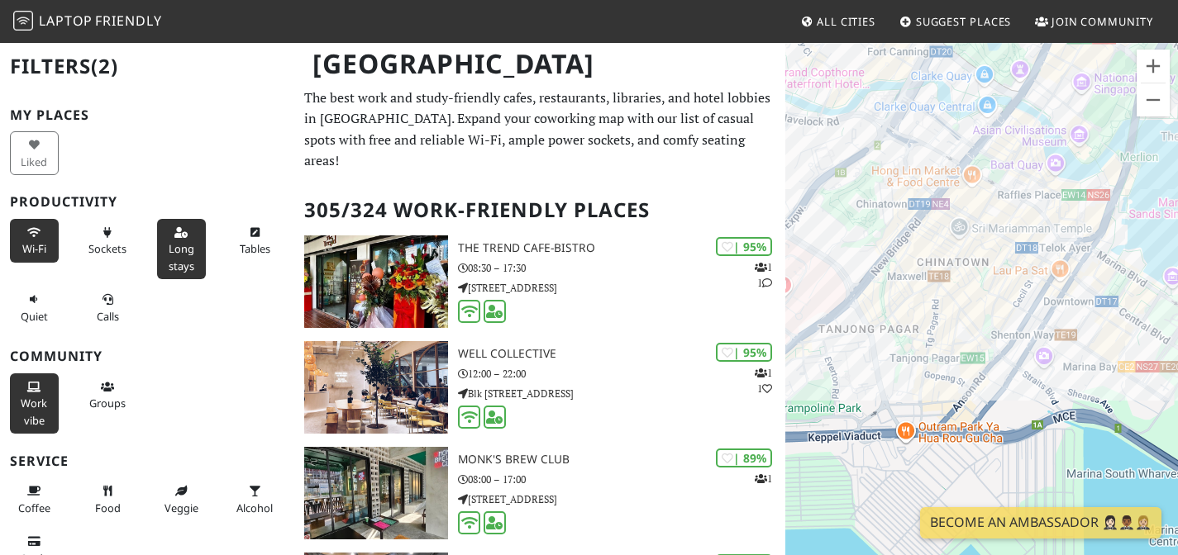
click at [31, 396] on span "Work vibe" at bounding box center [34, 411] width 26 height 31
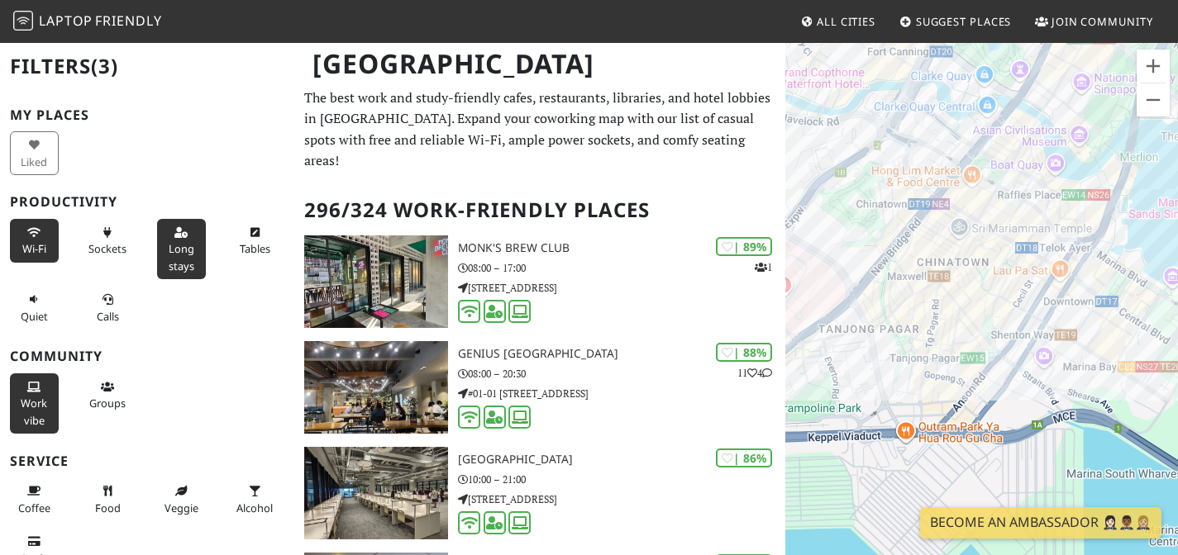
click at [40, 396] on span "Work vibe" at bounding box center [34, 411] width 26 height 31
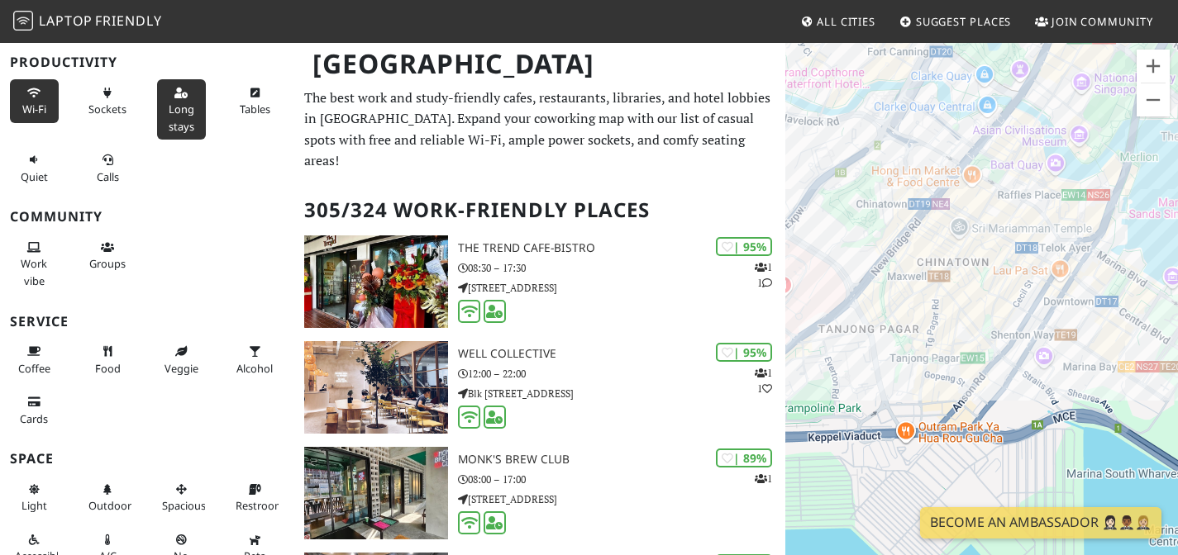
scroll to position [182, 0]
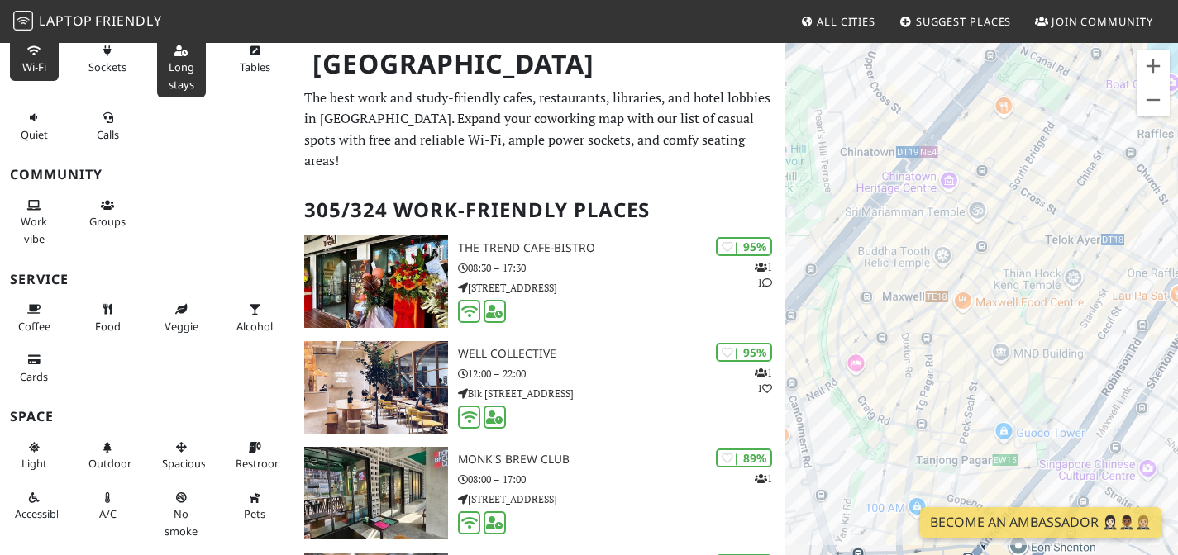
drag, startPoint x: 950, startPoint y: 261, endPoint x: 1028, endPoint y: 225, distance: 86.5
click at [1030, 223] on div "To navigate, press the arrow keys." at bounding box center [981, 318] width 393 height 555
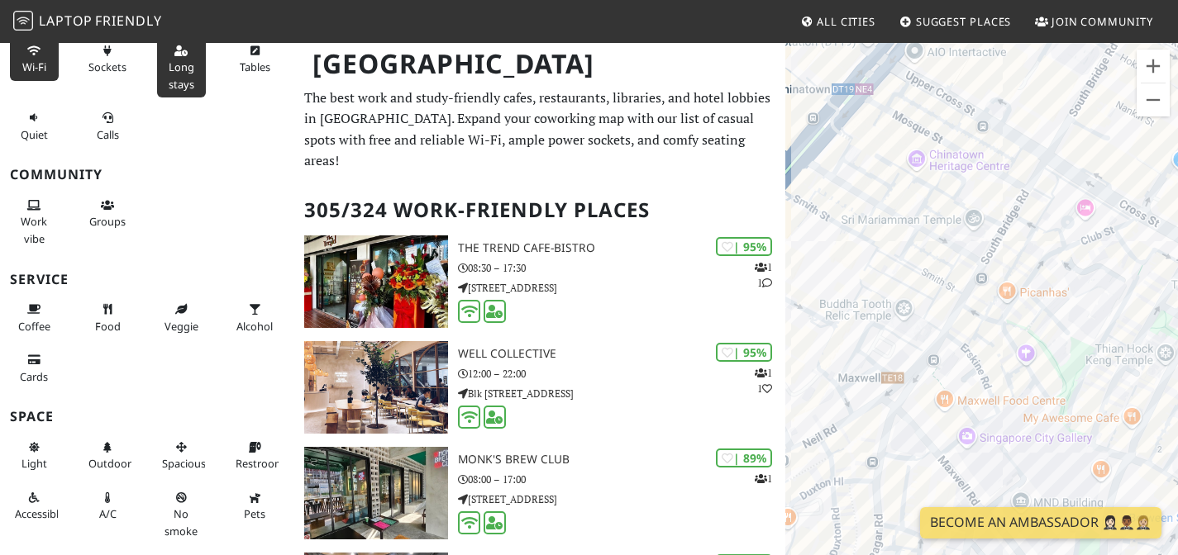
drag, startPoint x: 951, startPoint y: 157, endPoint x: 956, endPoint y: 210, distance: 53.2
click at [955, 209] on div "To navigate, press the arrow keys." at bounding box center [981, 318] width 393 height 555
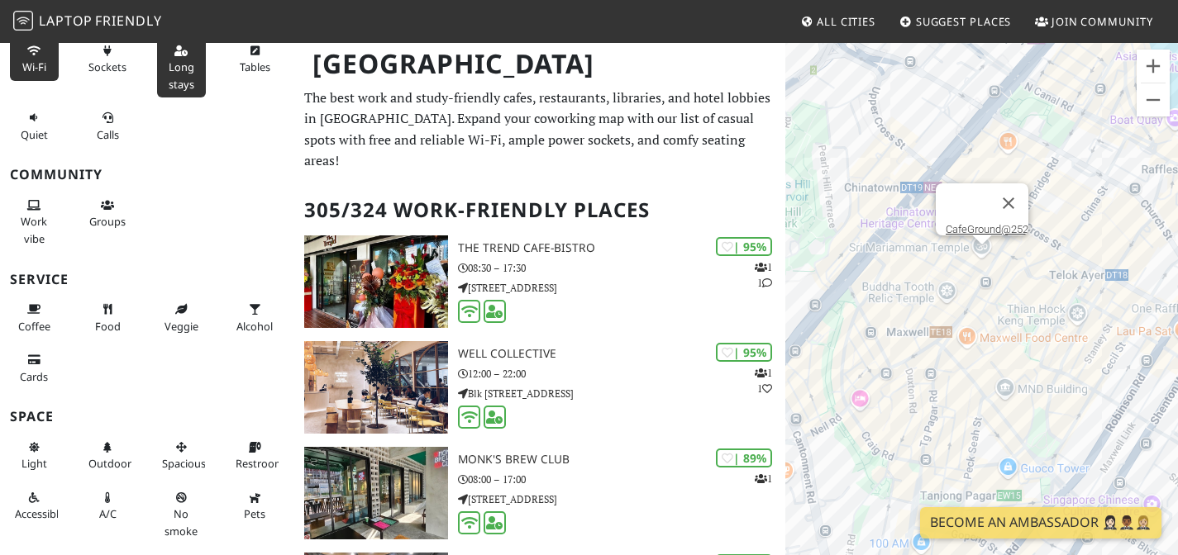
click at [982, 264] on div "To navigate, press the arrow keys. CafeGround@252" at bounding box center [981, 318] width 393 height 555
click at [967, 223] on link "CafeGround@252" at bounding box center [987, 229] width 83 height 12
click at [1008, 255] on div "To navigate, press the arrow keys. CafeGround@252" at bounding box center [981, 318] width 393 height 555
click at [1018, 190] on button "Close" at bounding box center [1009, 205] width 40 height 40
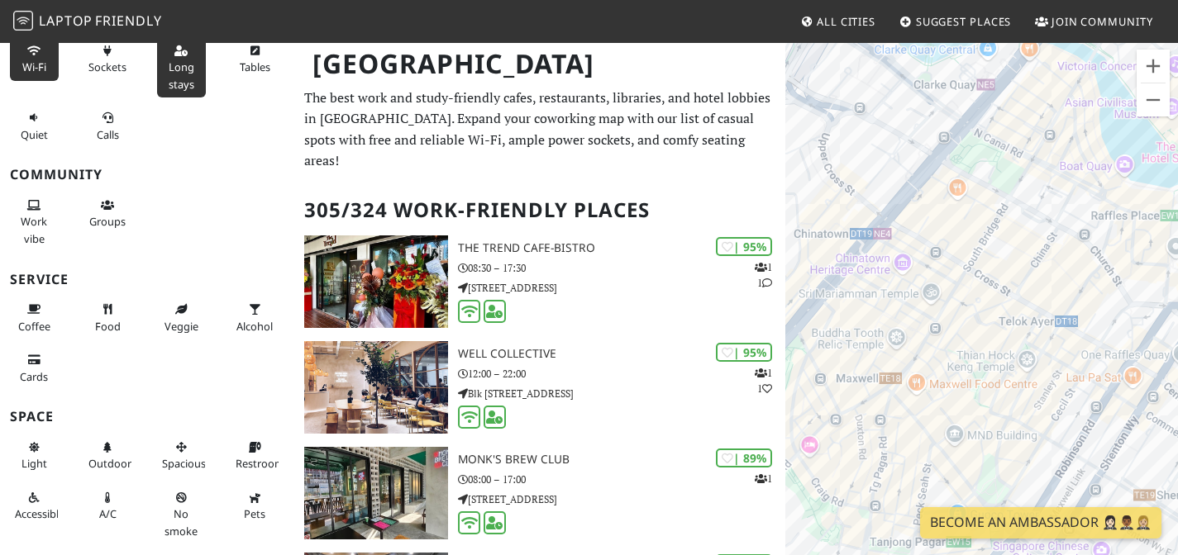
drag, startPoint x: 990, startPoint y: 144, endPoint x: 935, endPoint y: 190, distance: 72.2
click at [935, 190] on div "To navigate, press the arrow keys." at bounding box center [981, 318] width 393 height 555
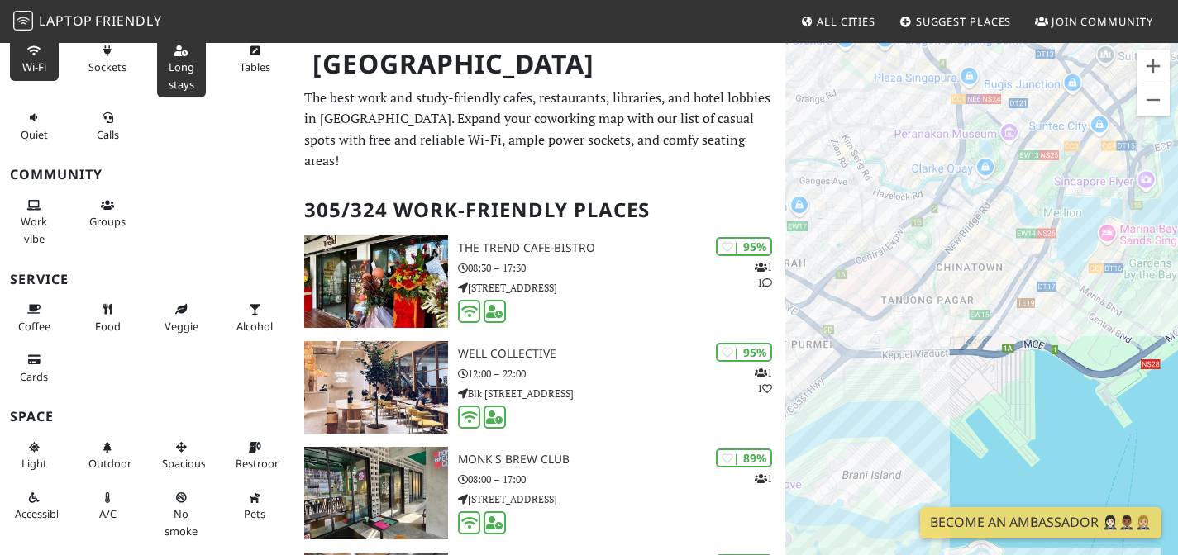
drag, startPoint x: 992, startPoint y: 224, endPoint x: 989, endPoint y: 261, distance: 37.3
click at [991, 263] on div "To navigate, press the arrow keys." at bounding box center [981, 318] width 393 height 555
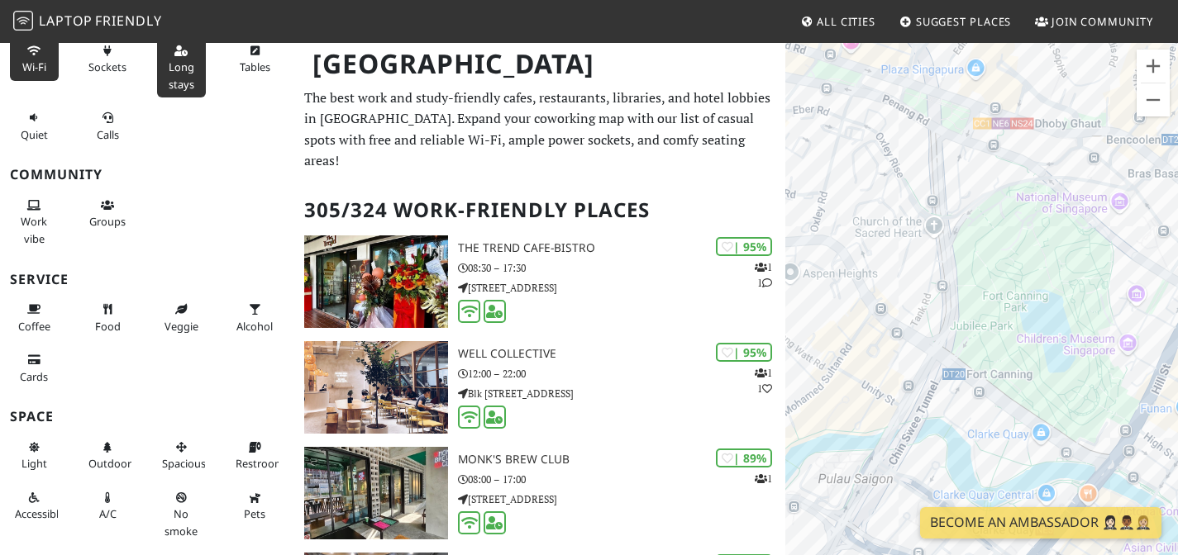
drag, startPoint x: 968, startPoint y: 235, endPoint x: 1006, endPoint y: 179, distance: 67.9
click at [1006, 169] on div "To navigate, press the arrow keys." at bounding box center [981, 318] width 393 height 555
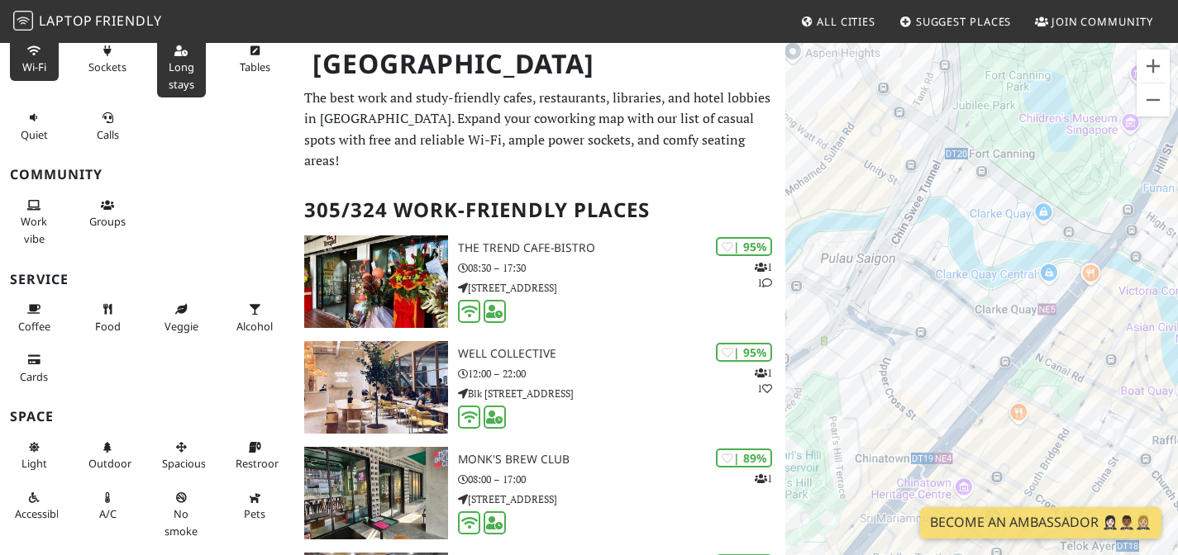
drag, startPoint x: 992, startPoint y: 350, endPoint x: 979, endPoint y: 169, distance: 182.3
click at [979, 162] on div "To navigate, press the arrow keys." at bounding box center [981, 318] width 393 height 555
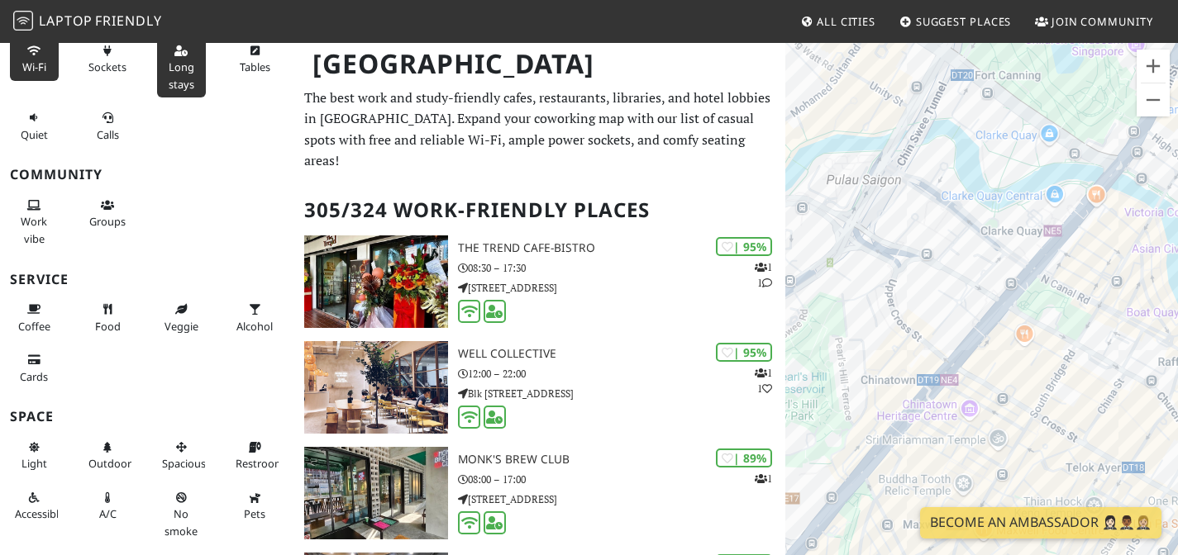
drag, startPoint x: 982, startPoint y: 292, endPoint x: 998, endPoint y: 222, distance: 71.2
click at [987, 192] on div "To navigate, press the arrow keys." at bounding box center [981, 318] width 393 height 555
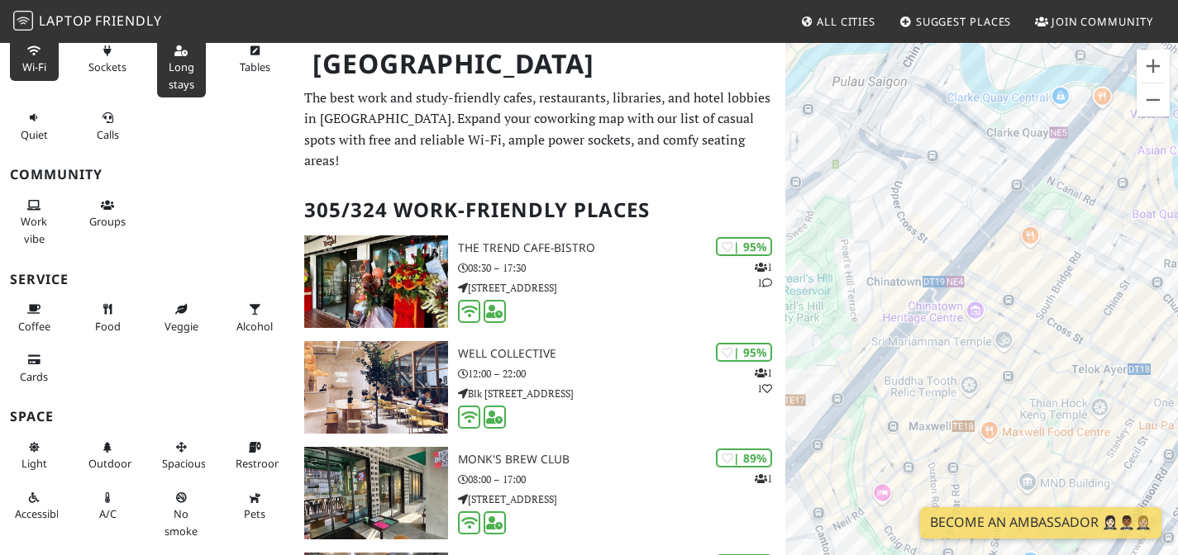
drag, startPoint x: 1002, startPoint y: 330, endPoint x: 1004, endPoint y: 312, distance: 18.4
click at [1004, 312] on div "To navigate, press the arrow keys." at bounding box center [981, 318] width 393 height 555
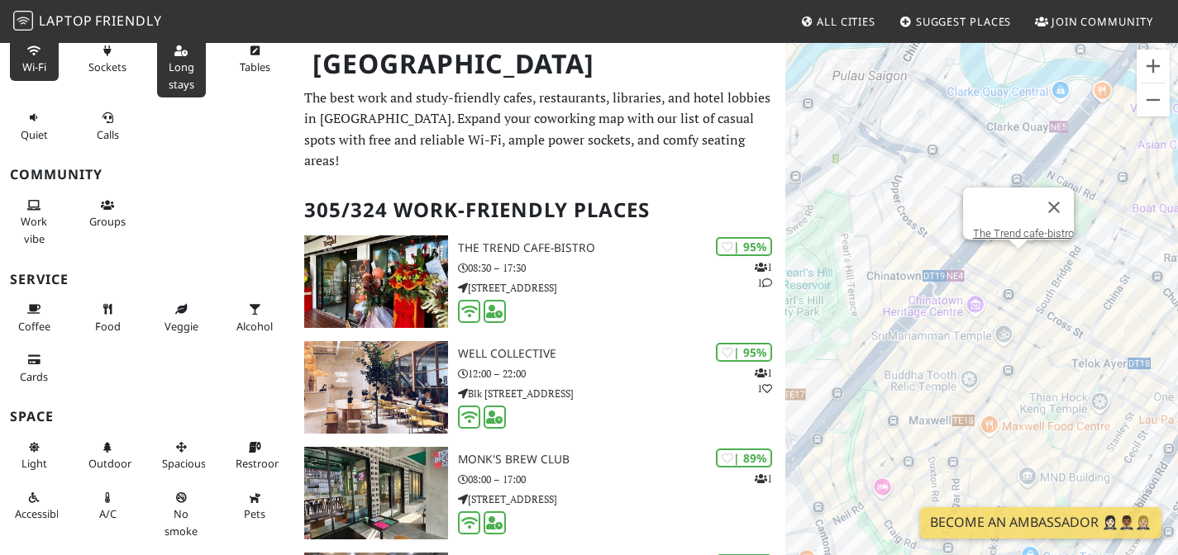
click at [1014, 266] on div "To navigate, press the arrow keys. The Trend cafe-bistro" at bounding box center [981, 318] width 393 height 555
click at [1011, 227] on link "The Trend cafe-bistro" at bounding box center [1023, 233] width 101 height 12
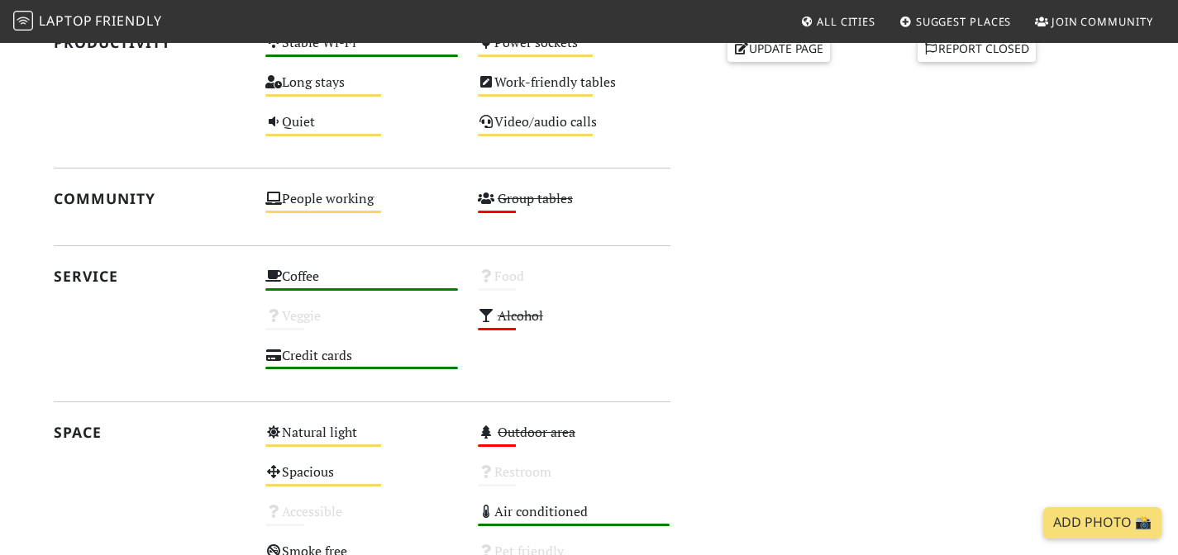
scroll to position [804, 0]
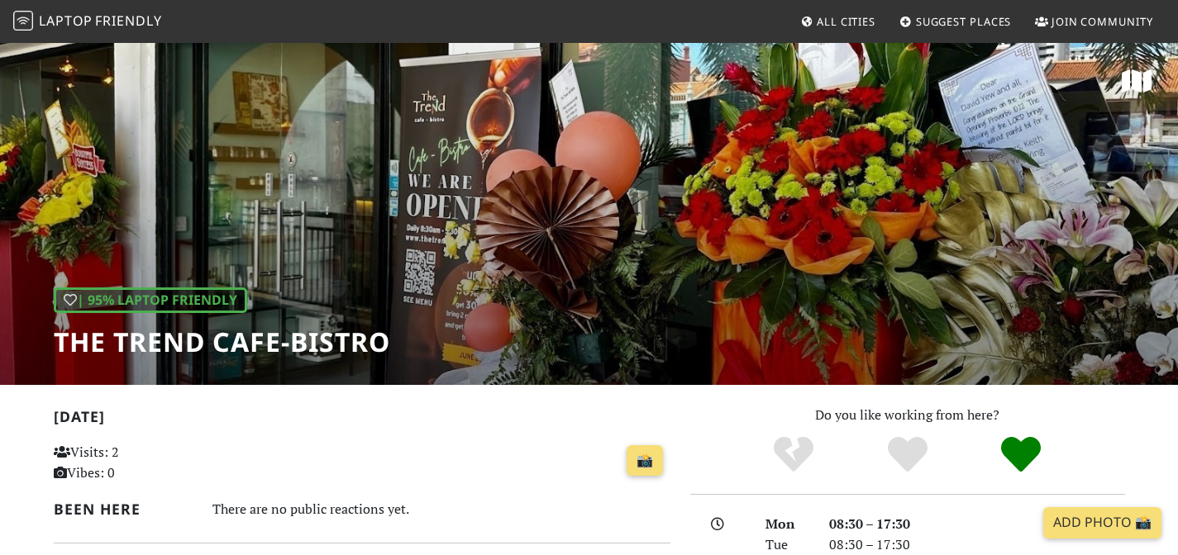
drag, startPoint x: 60, startPoint y: 309, endPoint x: 391, endPoint y: 312, distance: 330.6
click at [398, 307] on div "| 95% Laptop Friendly The Trend cafe-bistro" at bounding box center [589, 213] width 1178 height 344
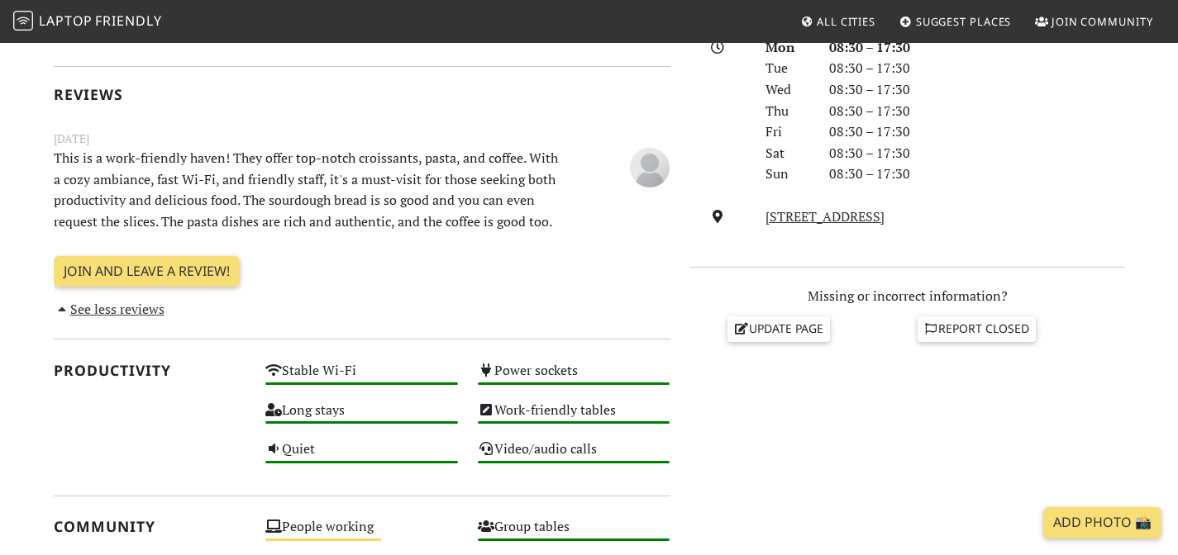
scroll to position [495, 0]
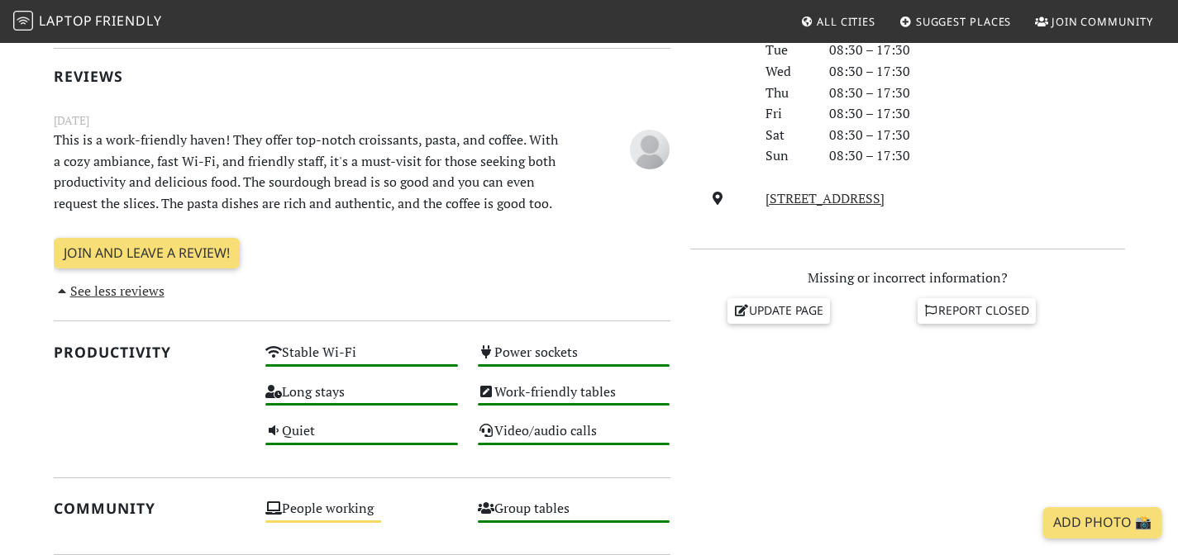
click at [352, 355] on div "Today Visits: 2 Vibes: 0 📸 Been here There are no public reactions yet. Reviews…" at bounding box center [362, 419] width 636 height 1018
click at [351, 372] on div "Stable Wi-Fi High" at bounding box center [361, 361] width 212 height 40
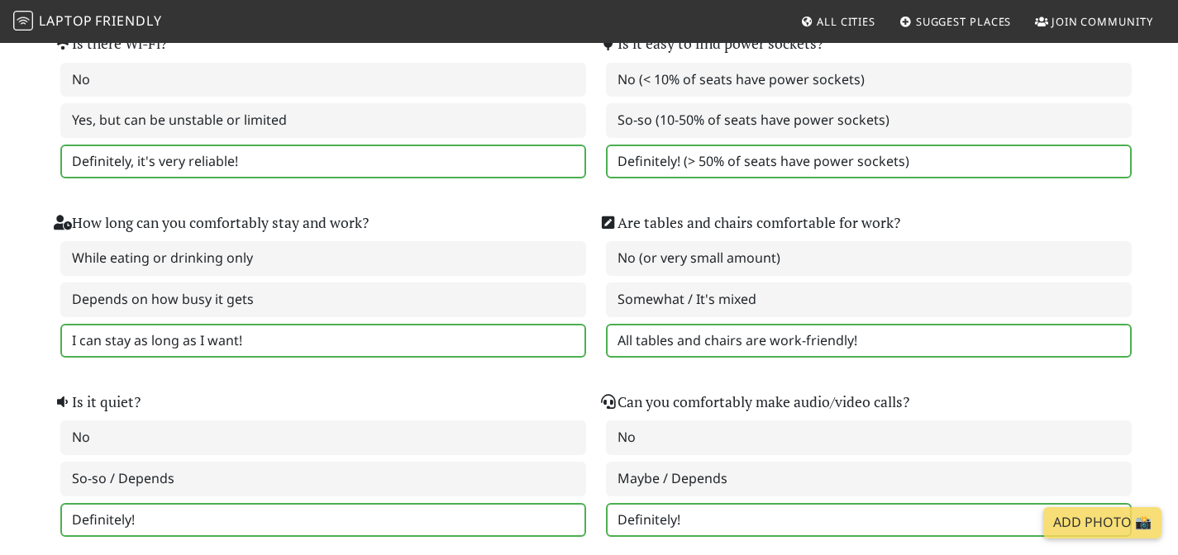
scroll to position [418, 0]
